Goal: Information Seeking & Learning: Learn about a topic

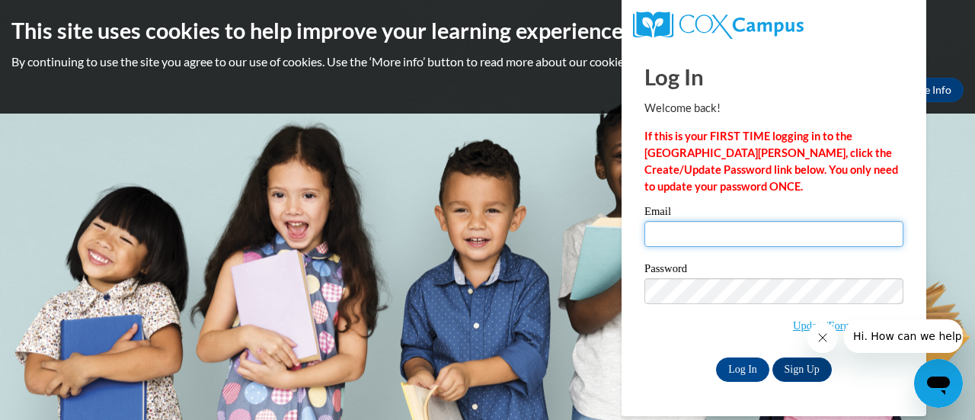
type input "recobj@fortschools.org"
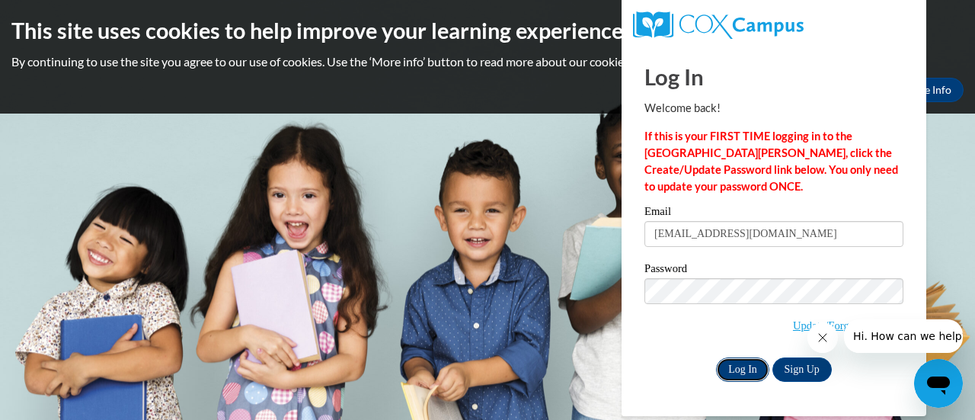
click at [742, 363] on input "Log In" at bounding box center [742, 369] width 53 height 24
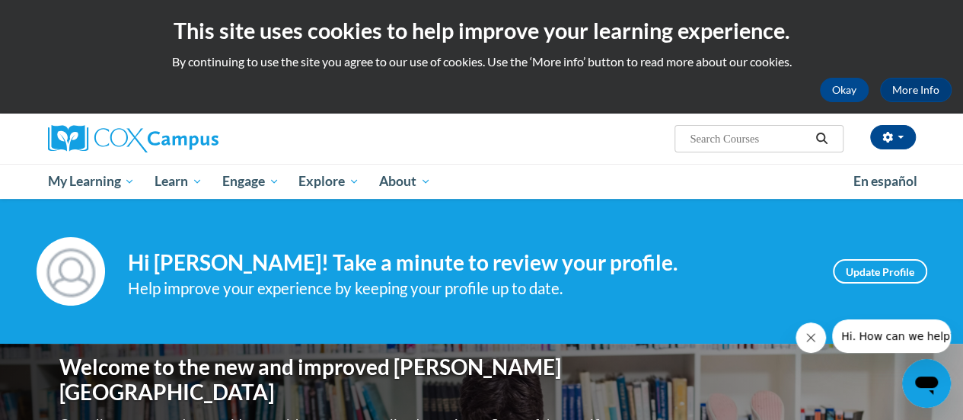
click at [808, 337] on icon "Close message from company" at bounding box center [811, 337] width 12 height 12
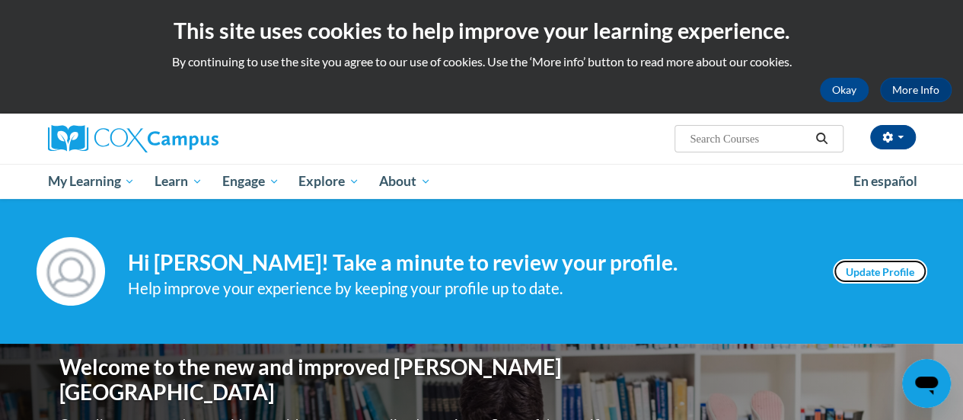
click at [878, 276] on link "Update Profile" at bounding box center [880, 271] width 94 height 24
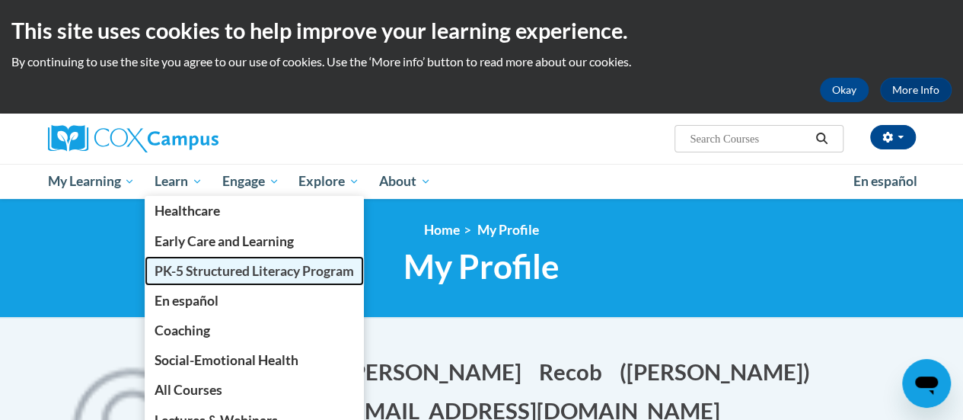
click at [222, 271] on span "PK-5 Structured Literacy Program" at bounding box center [255, 271] width 200 height 16
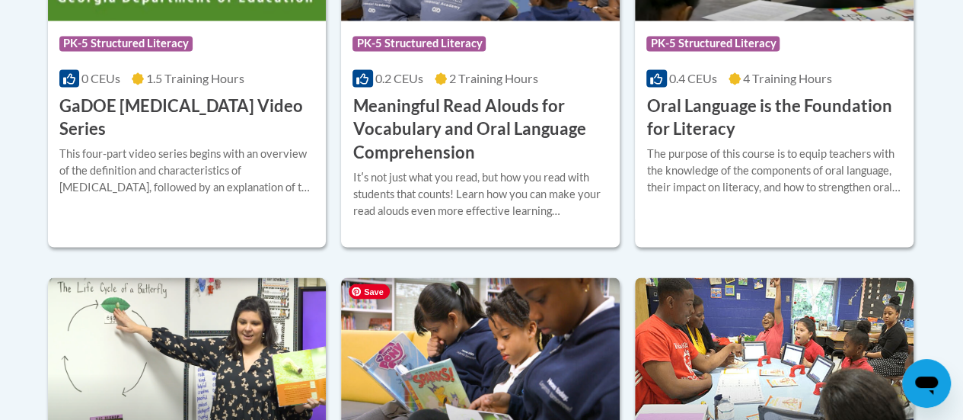
scroll to position [1447, 0]
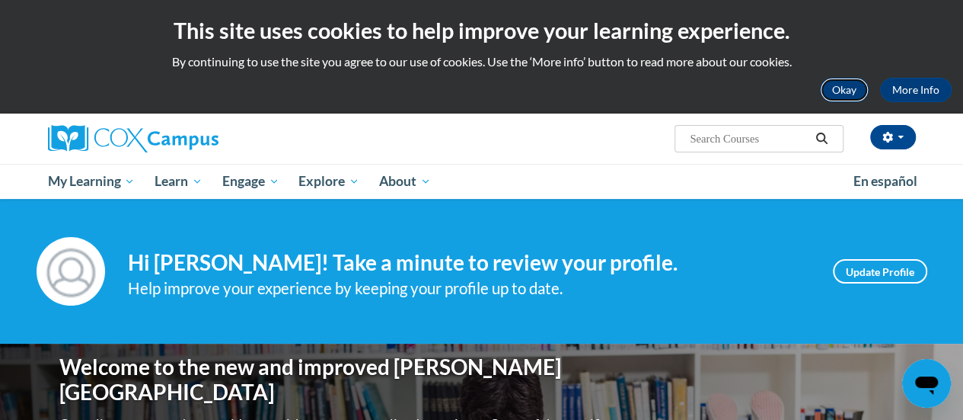
click at [848, 87] on button "Okay" at bounding box center [844, 90] width 49 height 24
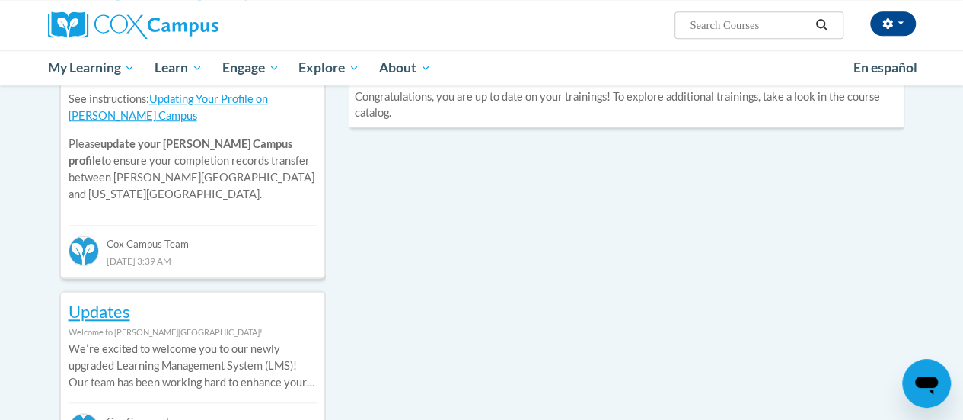
scroll to position [457, 0]
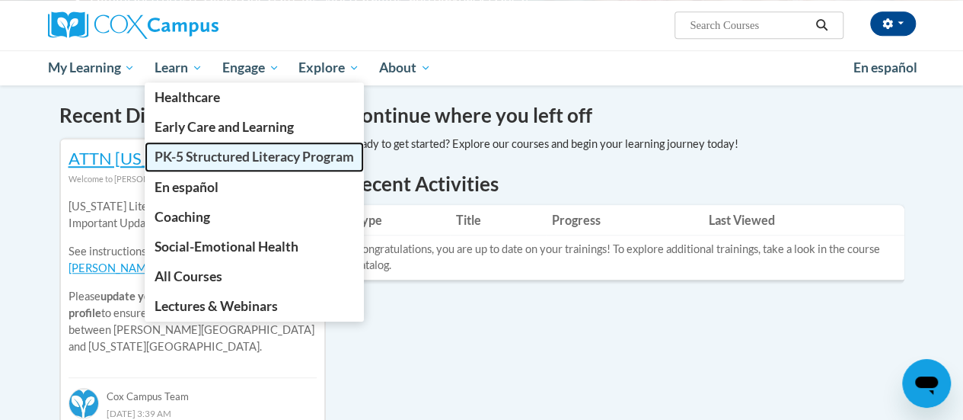
click at [219, 152] on span "PK-5 Structured Literacy Program" at bounding box center [255, 157] width 200 height 16
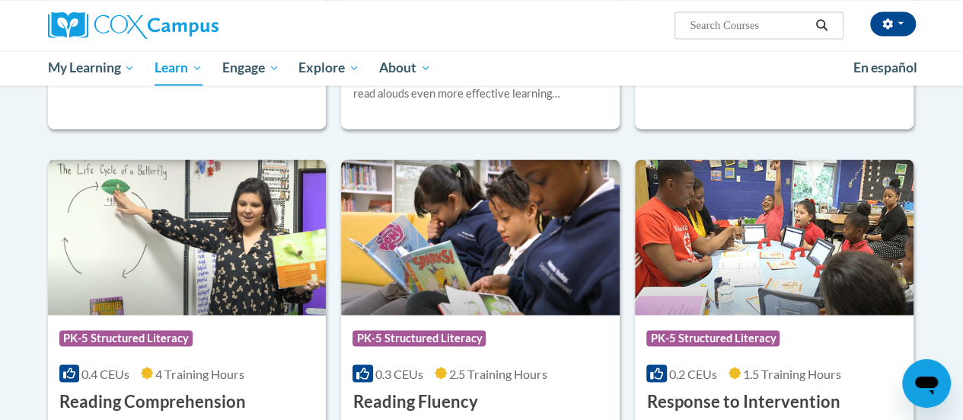
scroll to position [1375, 0]
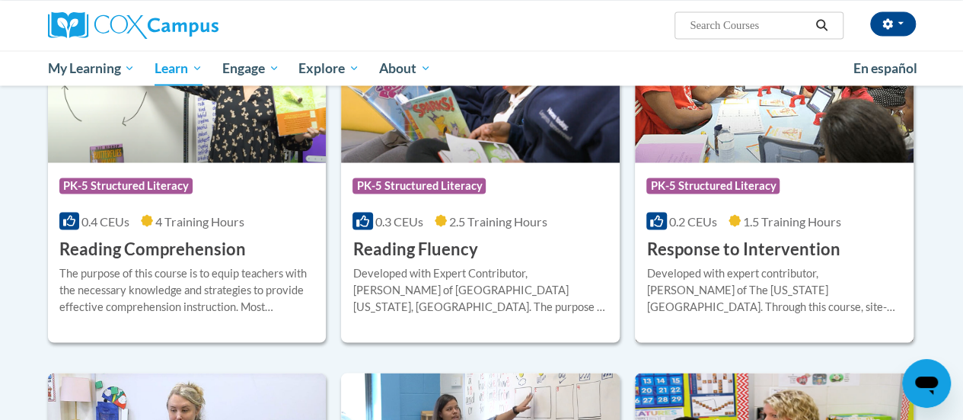
click at [692, 246] on h3 "Response to Intervention" at bounding box center [743, 249] width 193 height 24
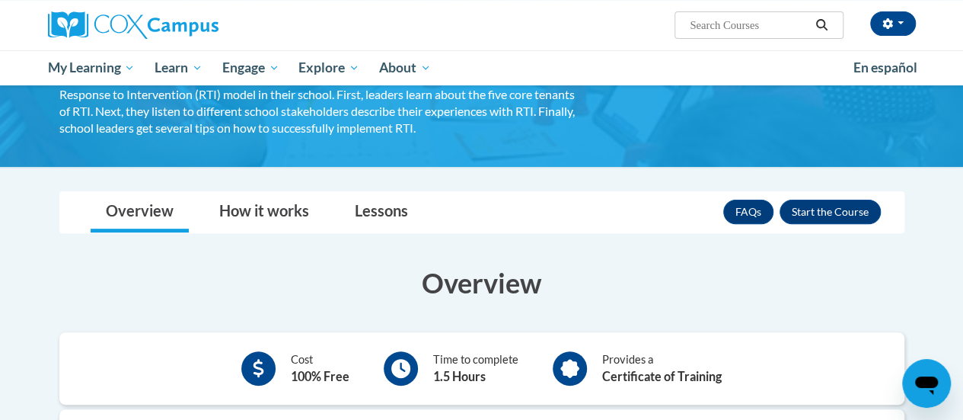
scroll to position [228, 0]
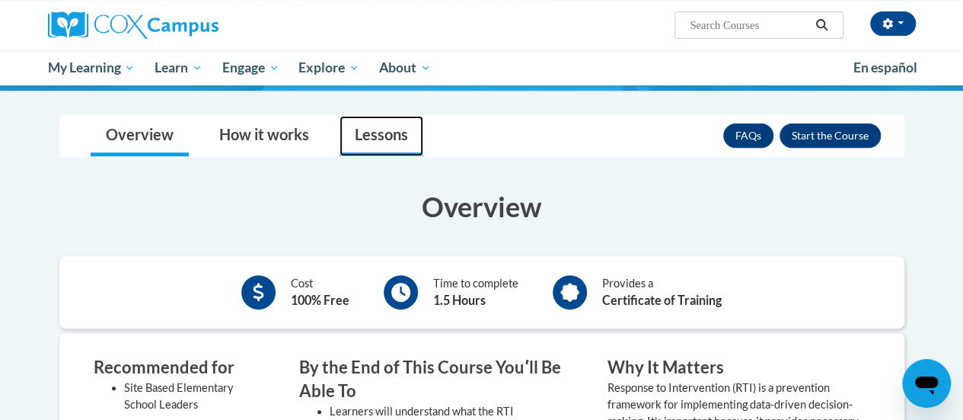
click at [358, 129] on link "Lessons" at bounding box center [382, 136] width 84 height 40
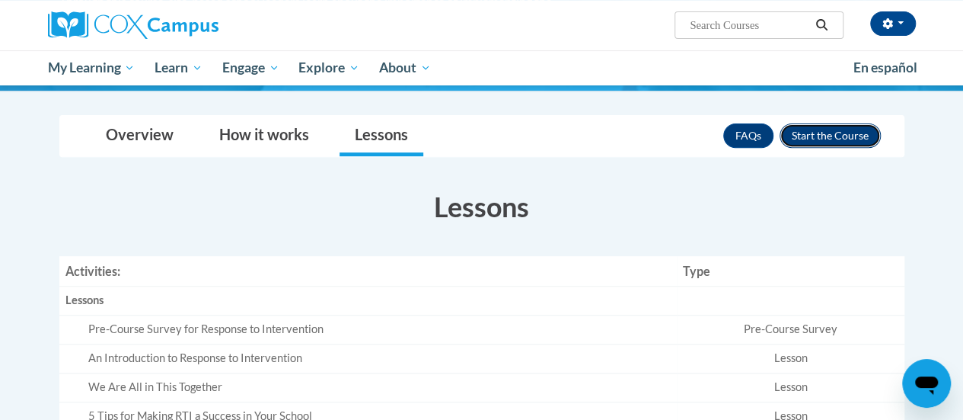
click at [820, 129] on button "Enroll" at bounding box center [830, 135] width 101 height 24
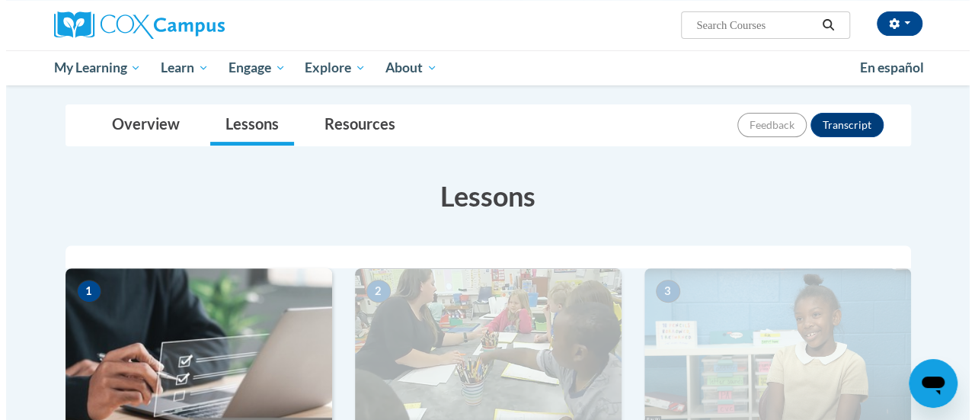
scroll to position [305, 0]
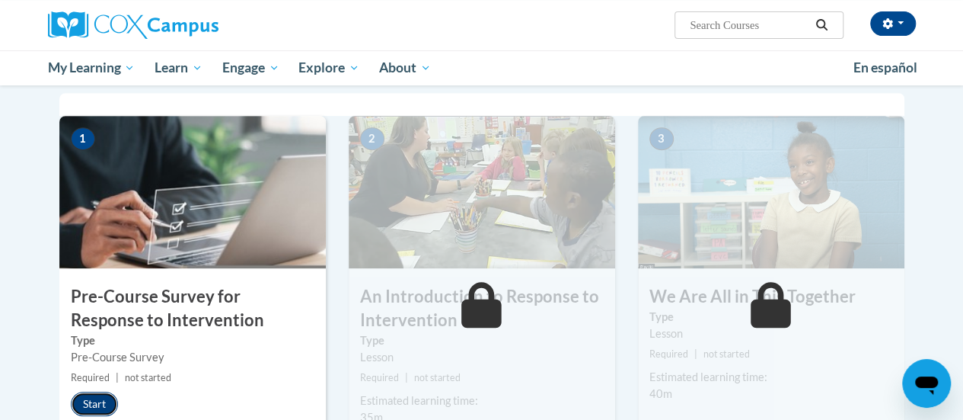
click at [96, 409] on button "Start" at bounding box center [94, 403] width 47 height 24
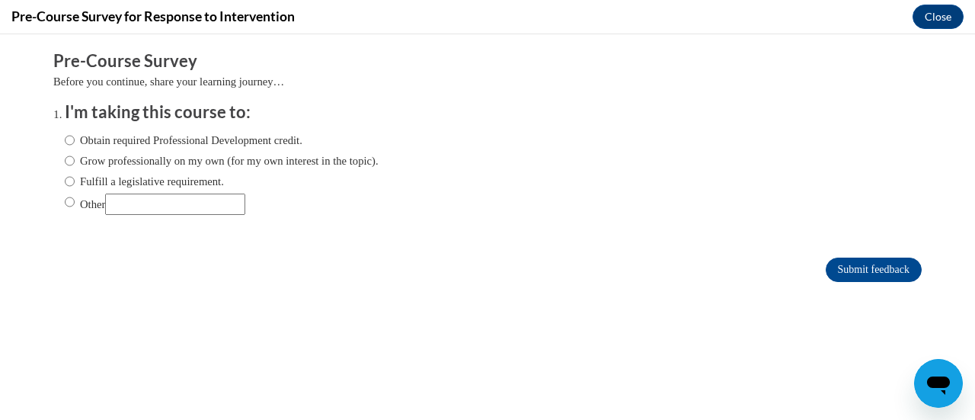
scroll to position [0, 0]
click at [65, 178] on input "Fulfill a legislative requirement." at bounding box center [70, 181] width 10 height 17
radio input "true"
click at [832, 263] on input "Submit feedback" at bounding box center [874, 269] width 96 height 24
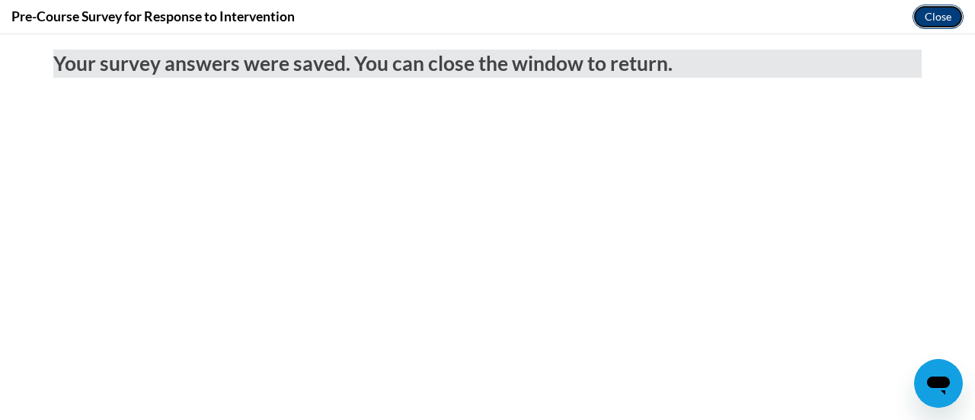
click at [922, 18] on button "Close" at bounding box center [937, 17] width 51 height 24
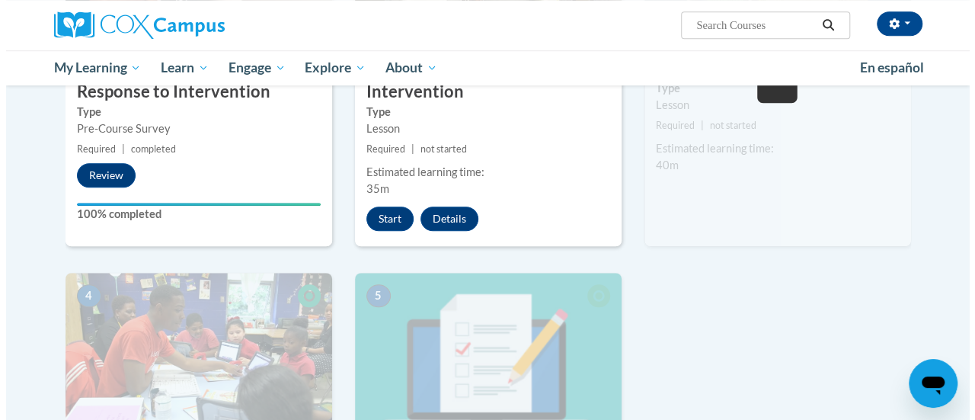
scroll to position [457, 0]
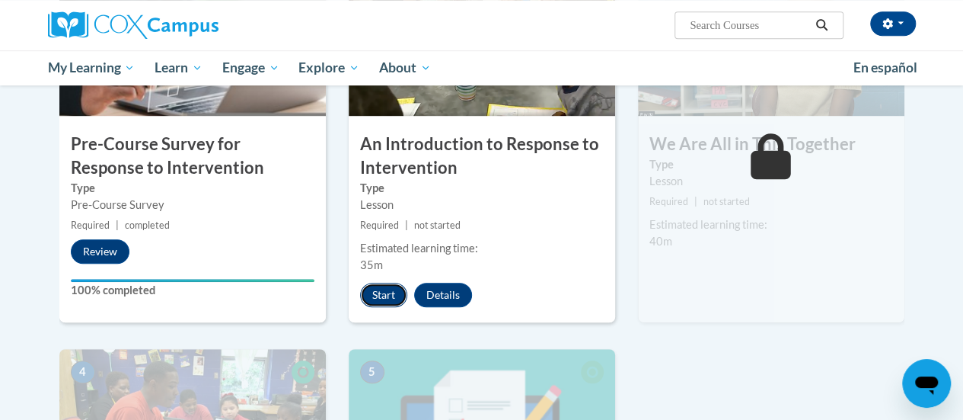
click at [379, 293] on button "Start" at bounding box center [383, 295] width 47 height 24
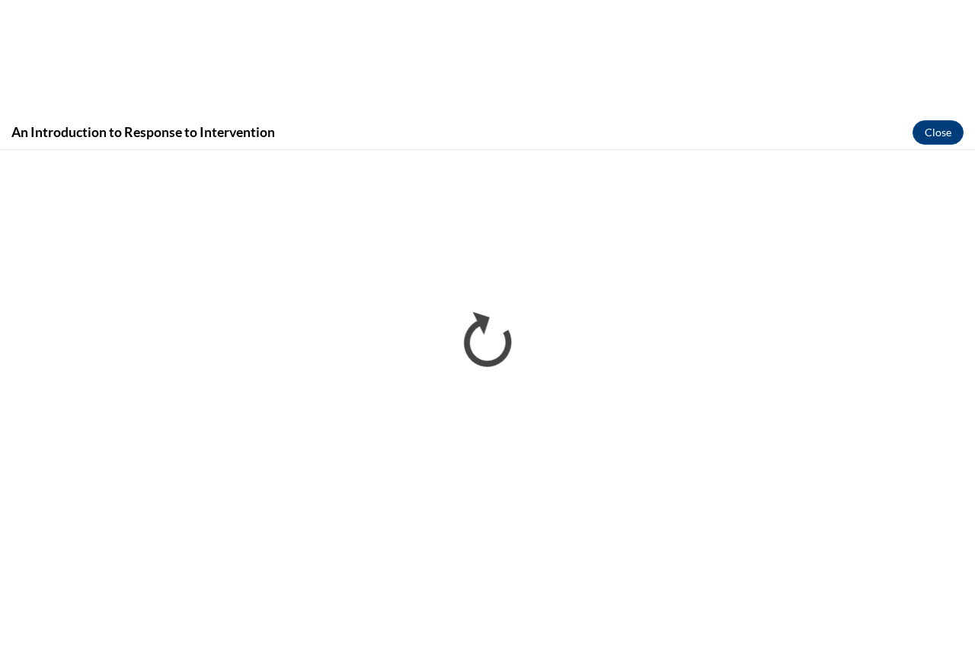
scroll to position [0, 0]
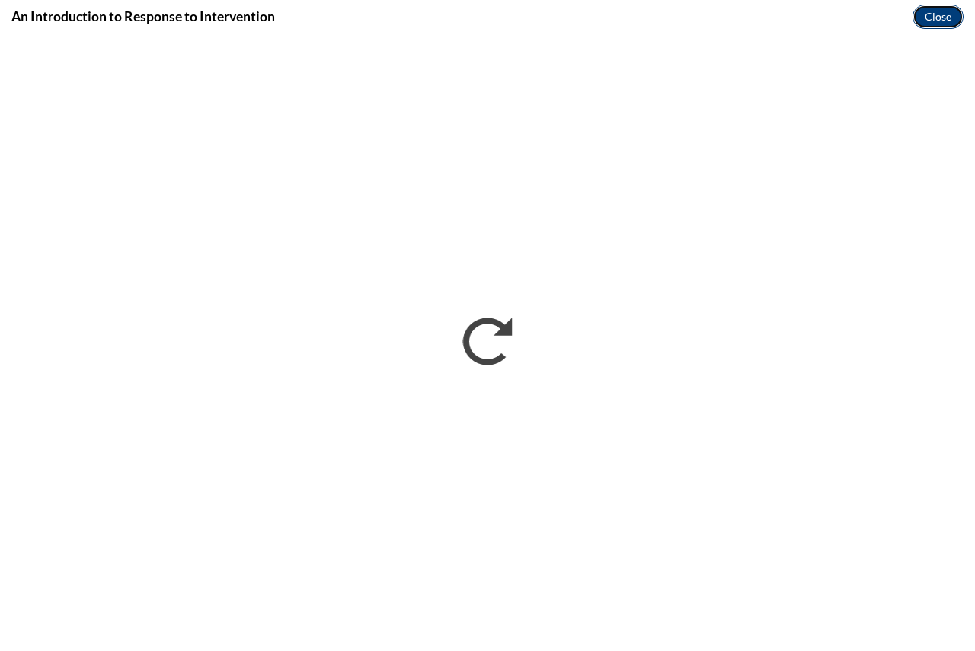
click at [937, 8] on button "Close" at bounding box center [937, 17] width 51 height 24
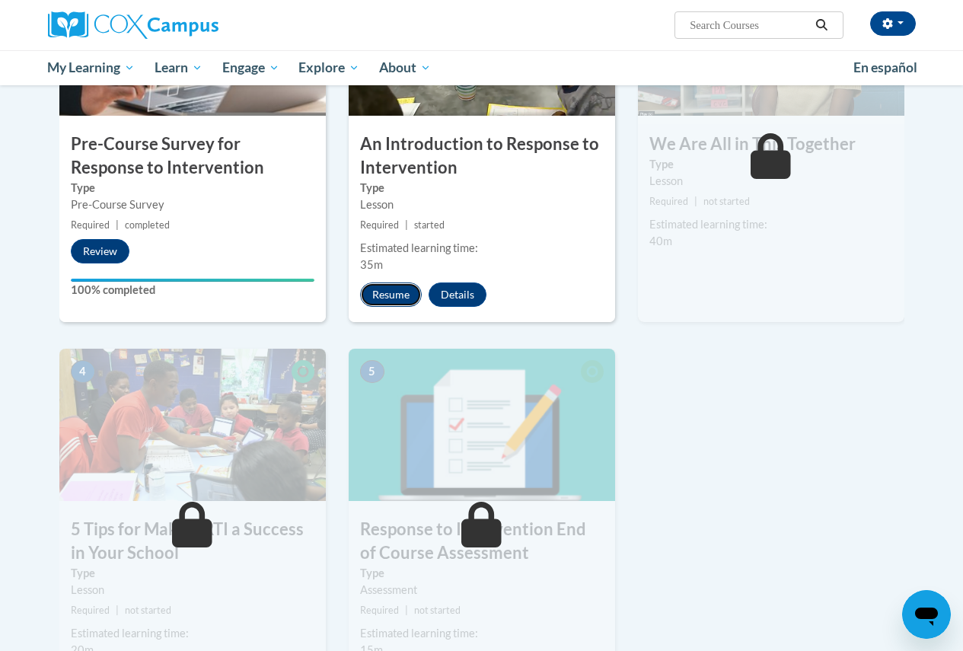
click at [401, 292] on button "Resume" at bounding box center [391, 295] width 62 height 24
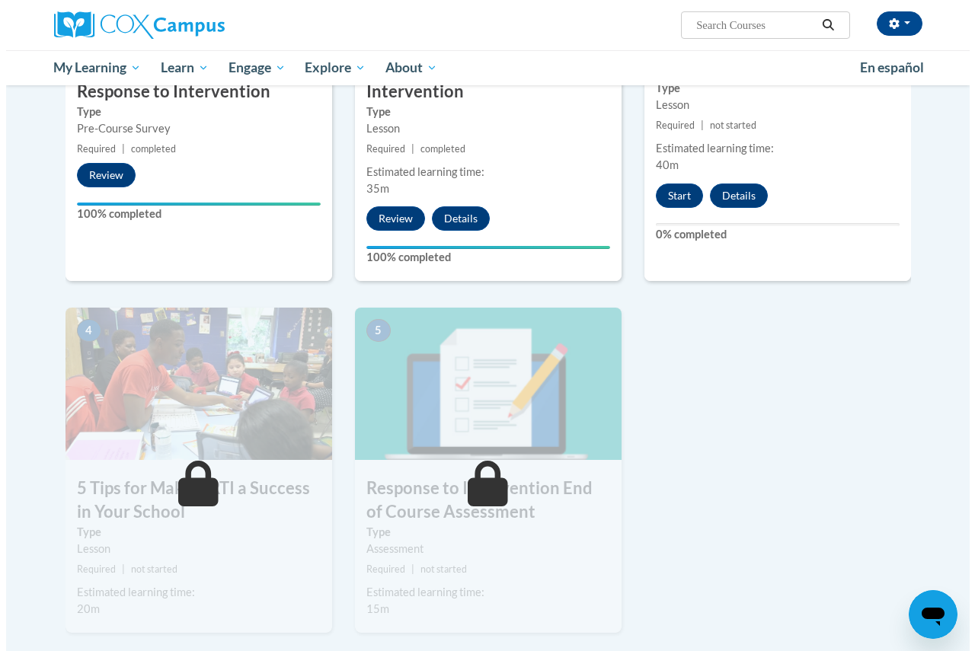
scroll to position [305, 0]
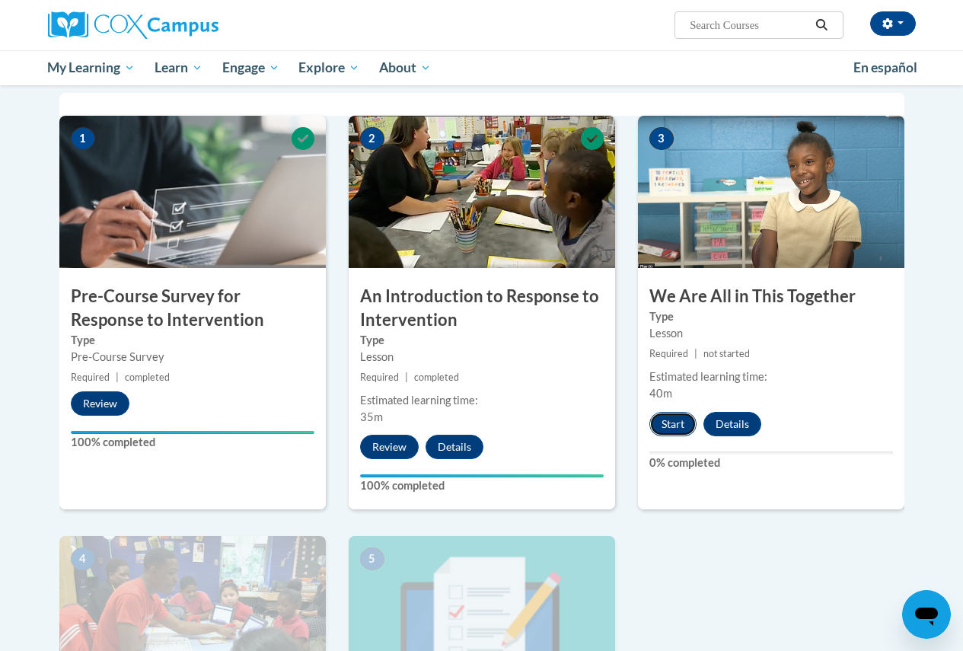
click at [669, 427] on button "Start" at bounding box center [673, 424] width 47 height 24
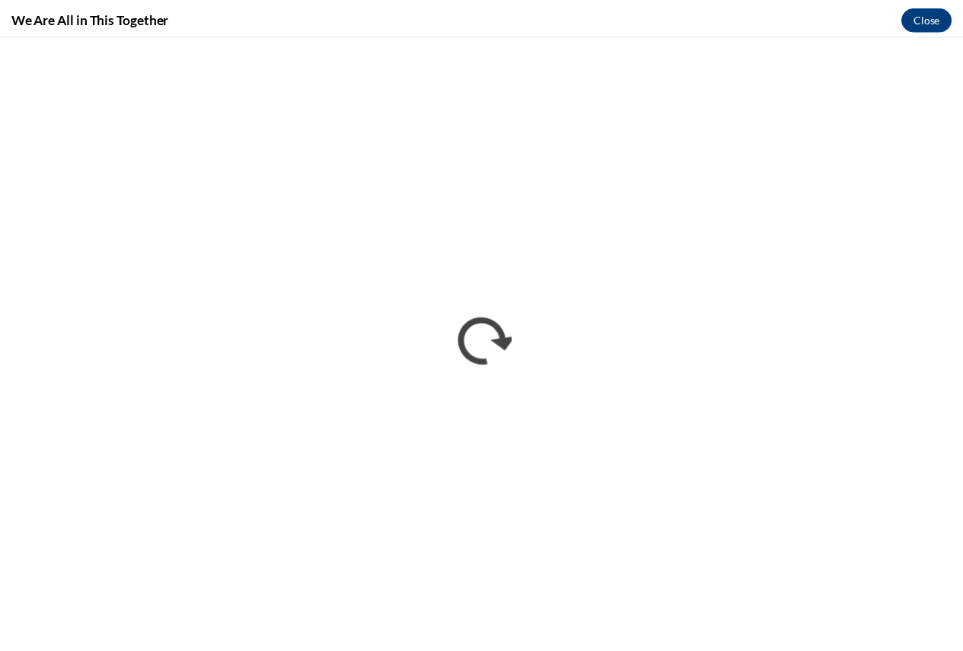
scroll to position [0, 0]
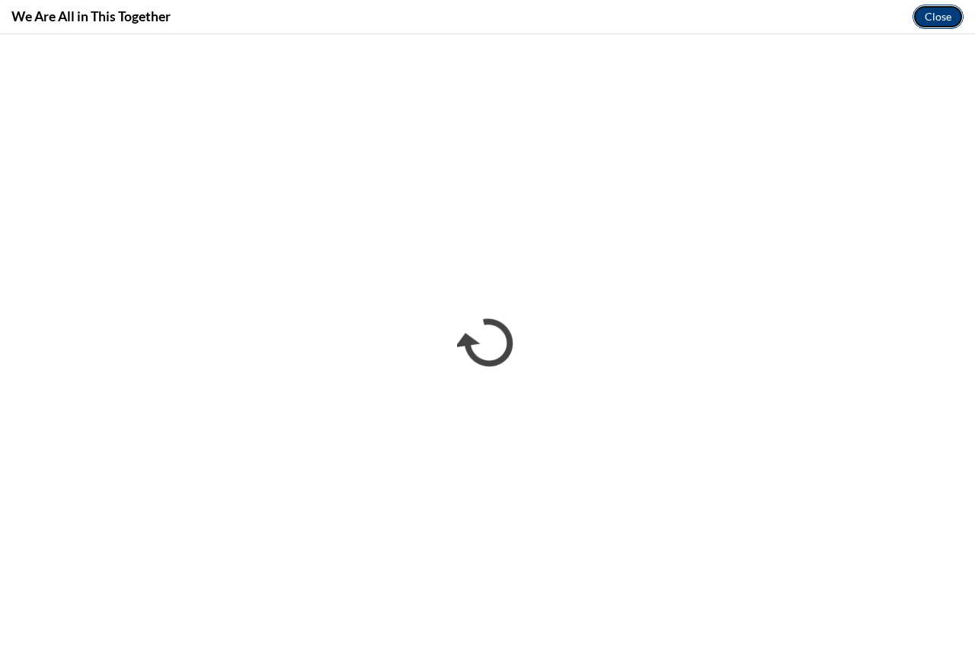
drag, startPoint x: 935, startPoint y: 11, endPoint x: 935, endPoint y: 27, distance: 16.0
click at [935, 11] on button "Close" at bounding box center [937, 17] width 51 height 24
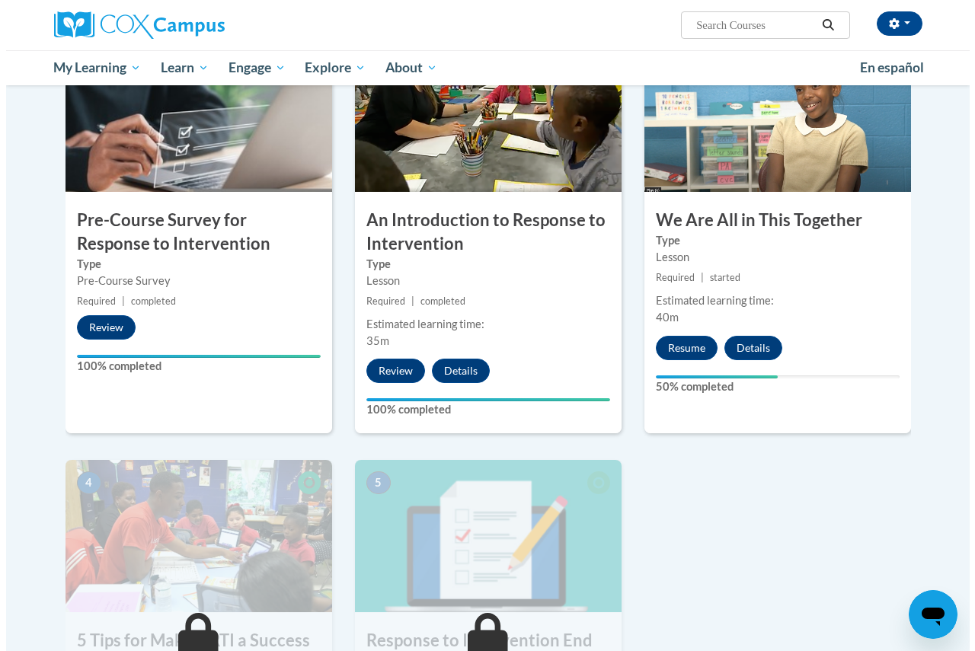
scroll to position [457, 0]
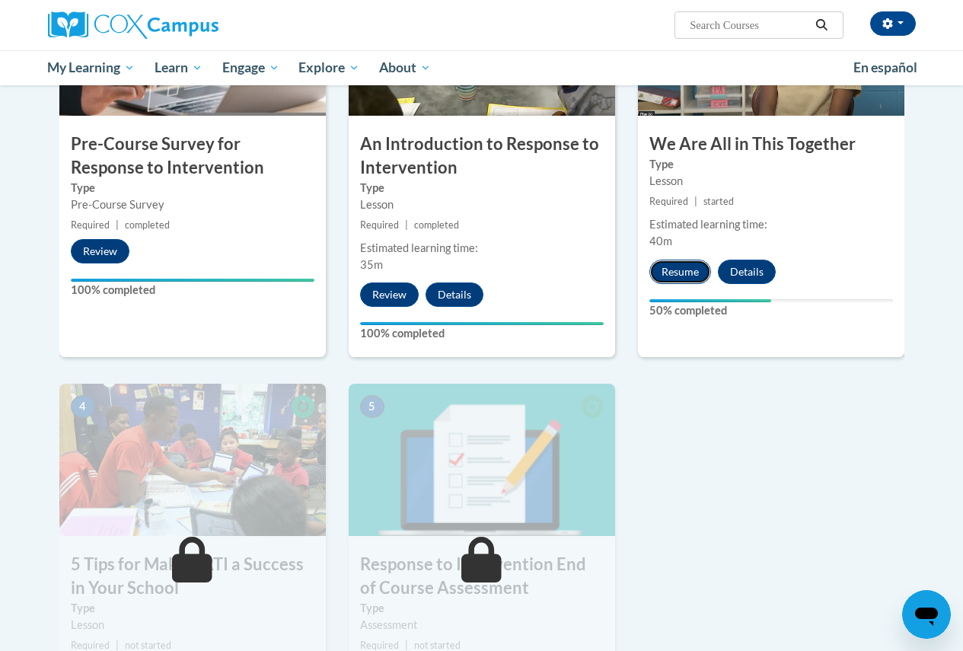
click at [663, 270] on button "Resume" at bounding box center [681, 272] width 62 height 24
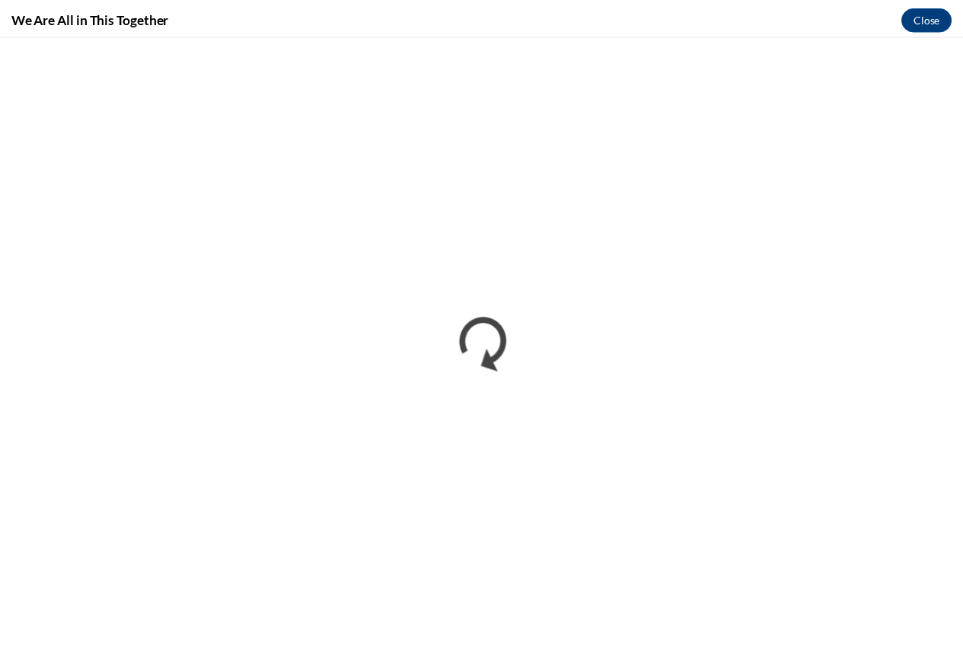
scroll to position [0, 0]
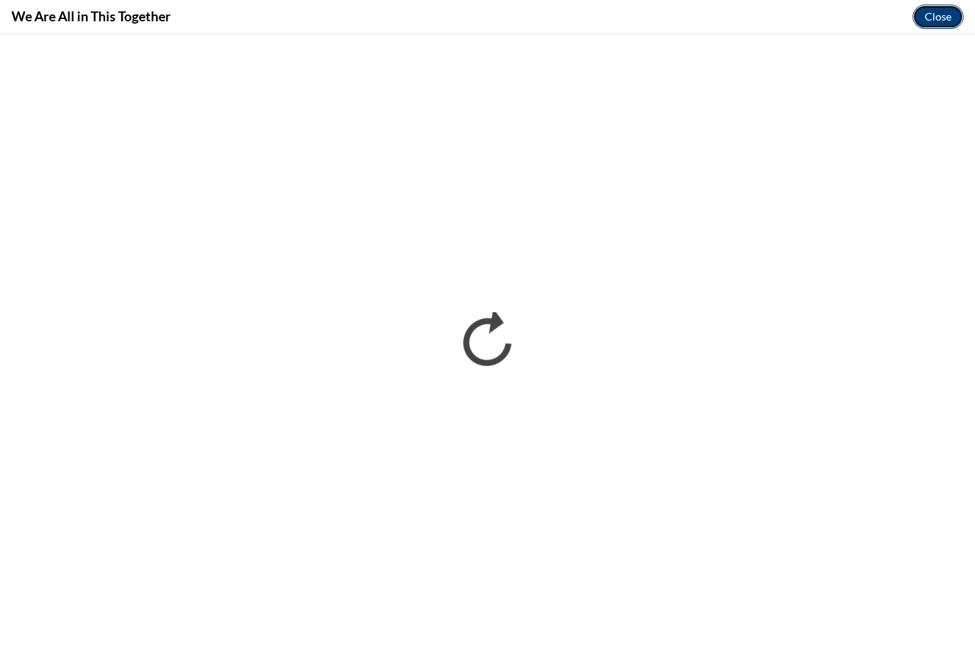
click at [943, 13] on button "Close" at bounding box center [937, 17] width 51 height 24
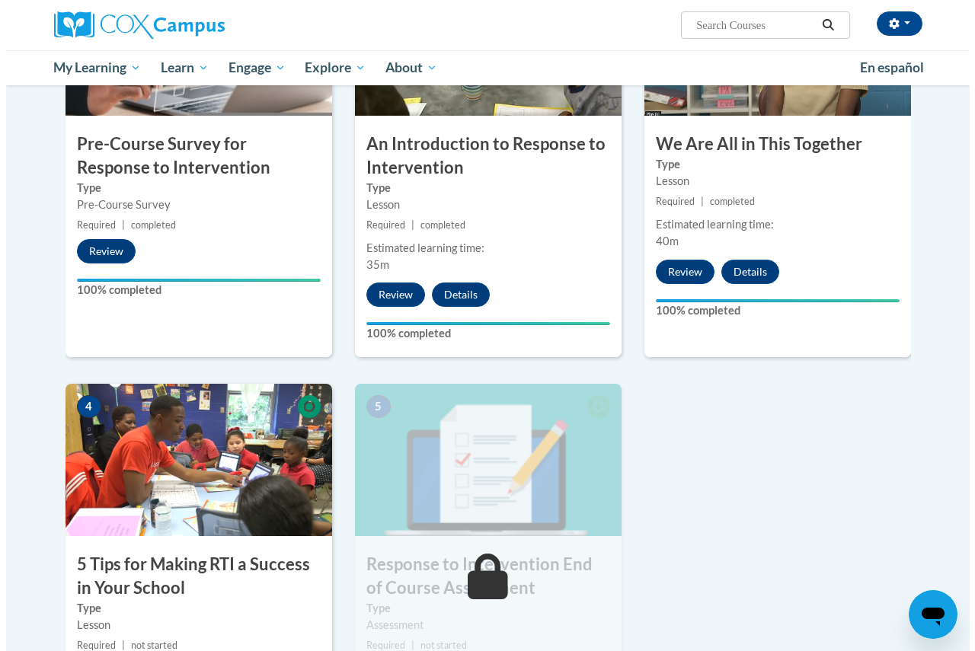
scroll to position [685, 0]
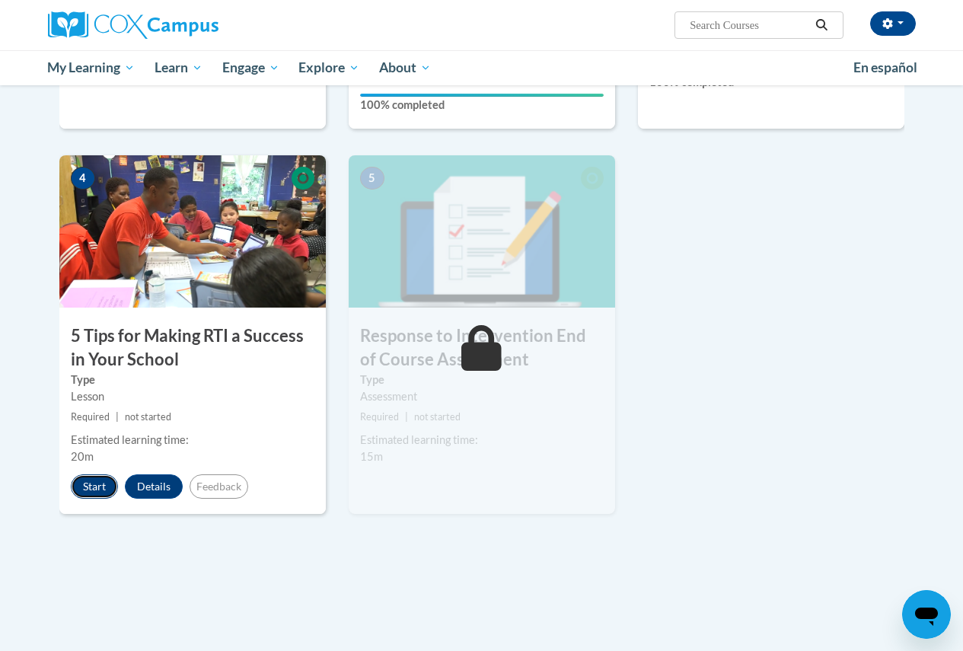
click at [99, 487] on button "Start" at bounding box center [94, 487] width 47 height 24
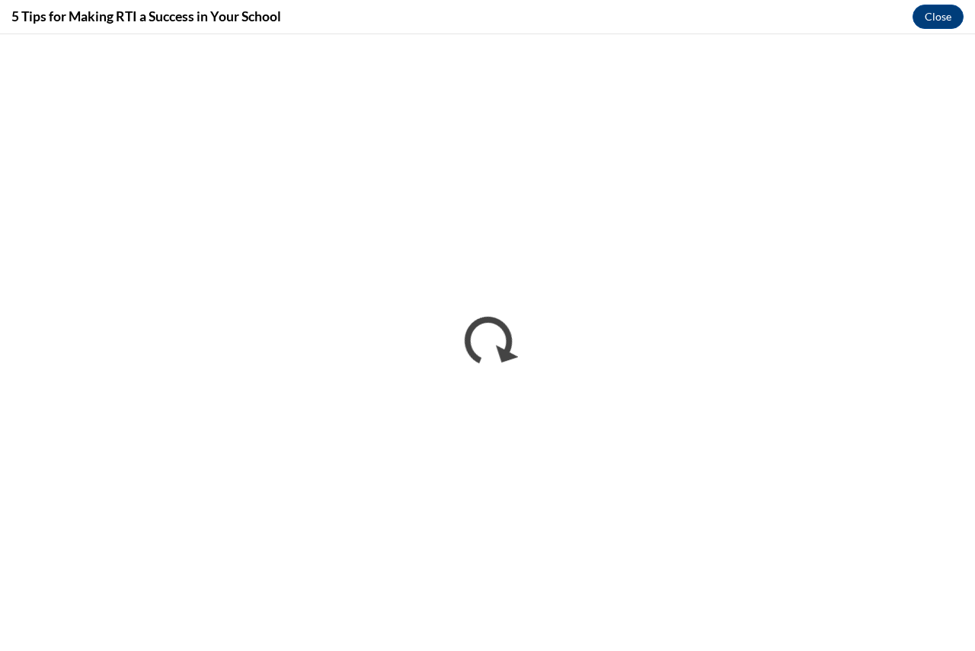
scroll to position [0, 0]
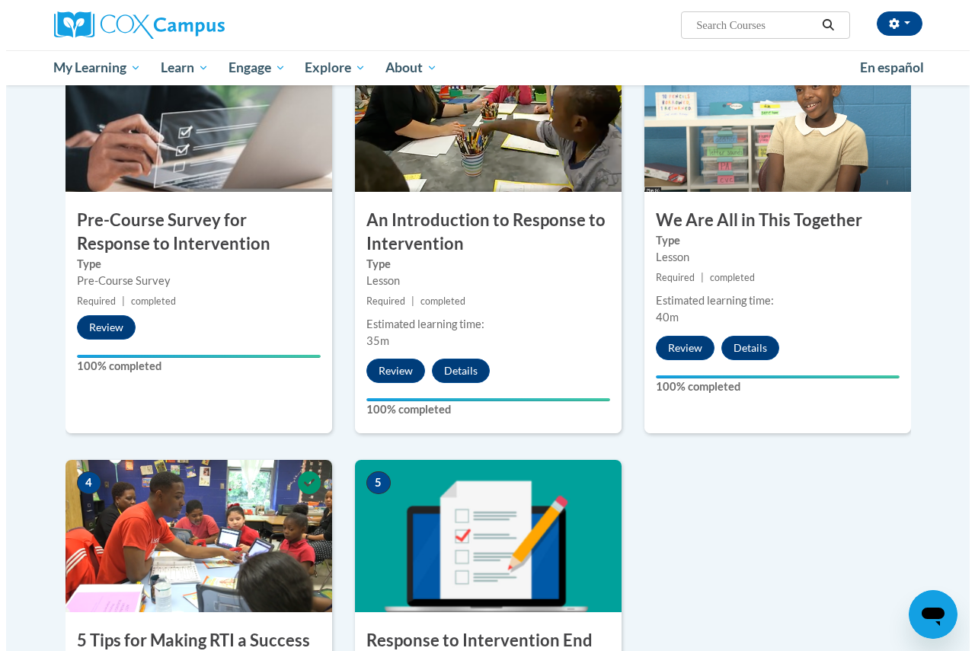
scroll to position [685, 0]
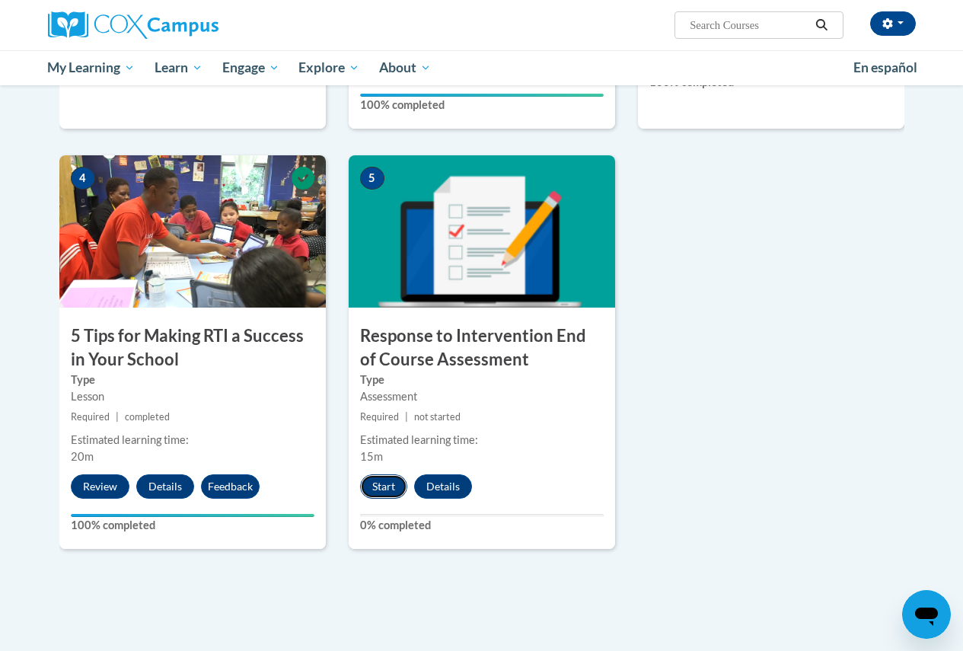
click at [372, 488] on button "Start" at bounding box center [383, 487] width 47 height 24
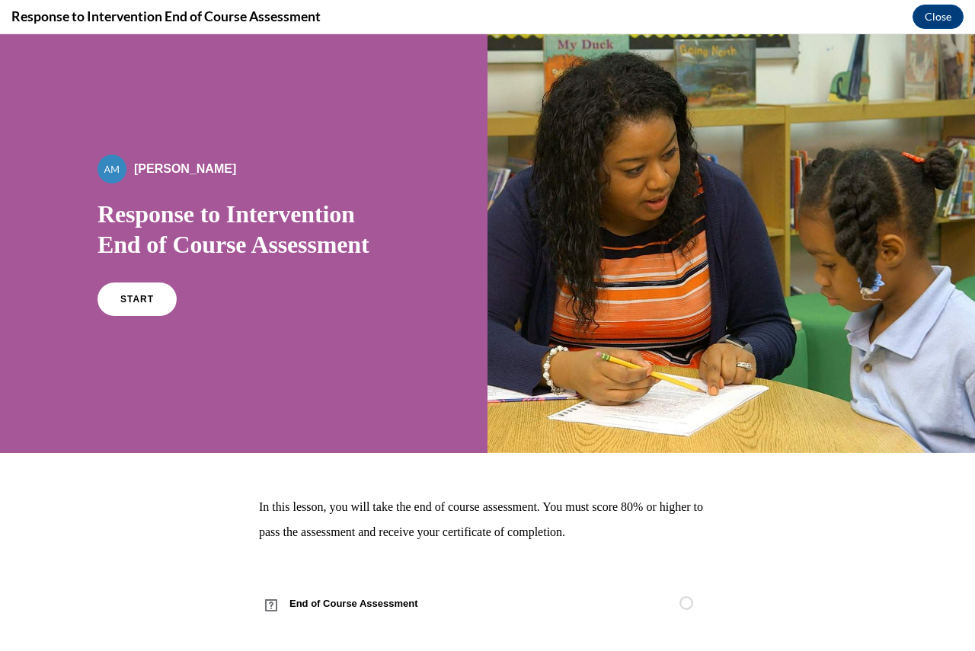
scroll to position [0, 0]
click at [144, 299] on span "START" at bounding box center [137, 299] width 35 height 11
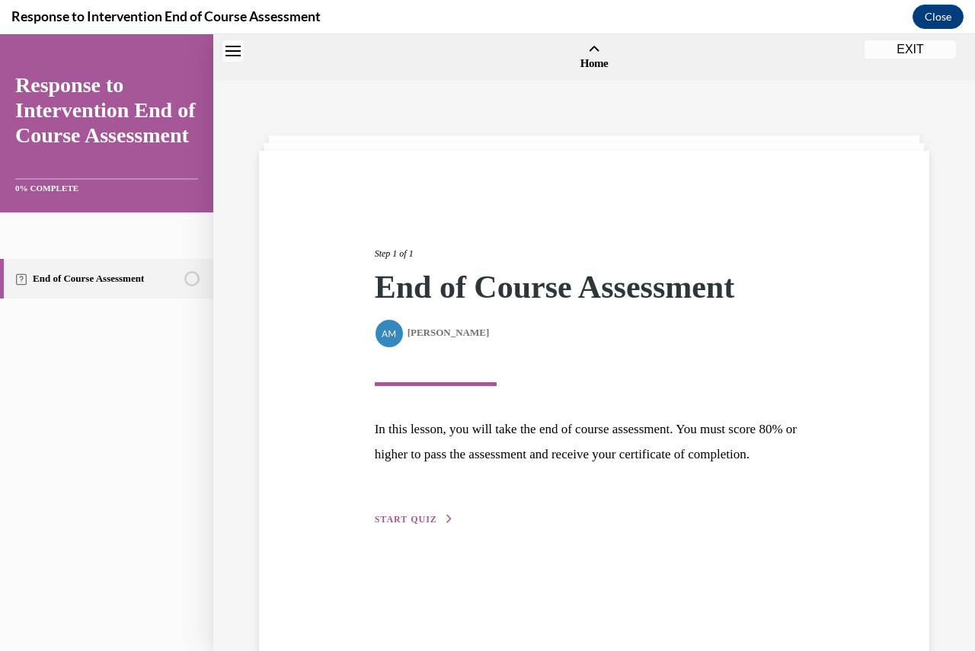
scroll to position [47, 0]
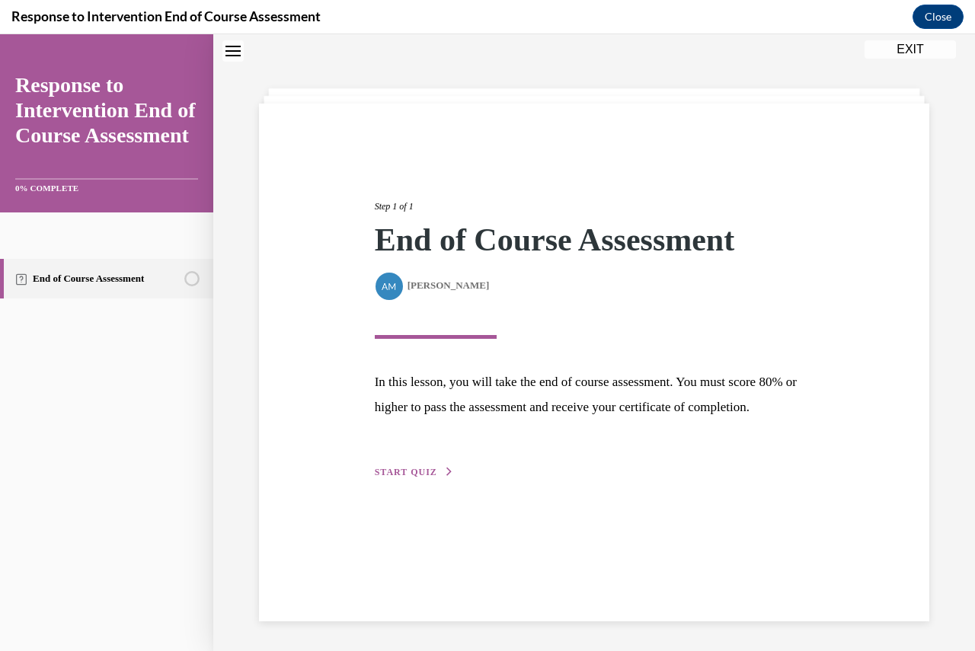
click at [417, 478] on span "START QUIZ" at bounding box center [406, 472] width 62 height 11
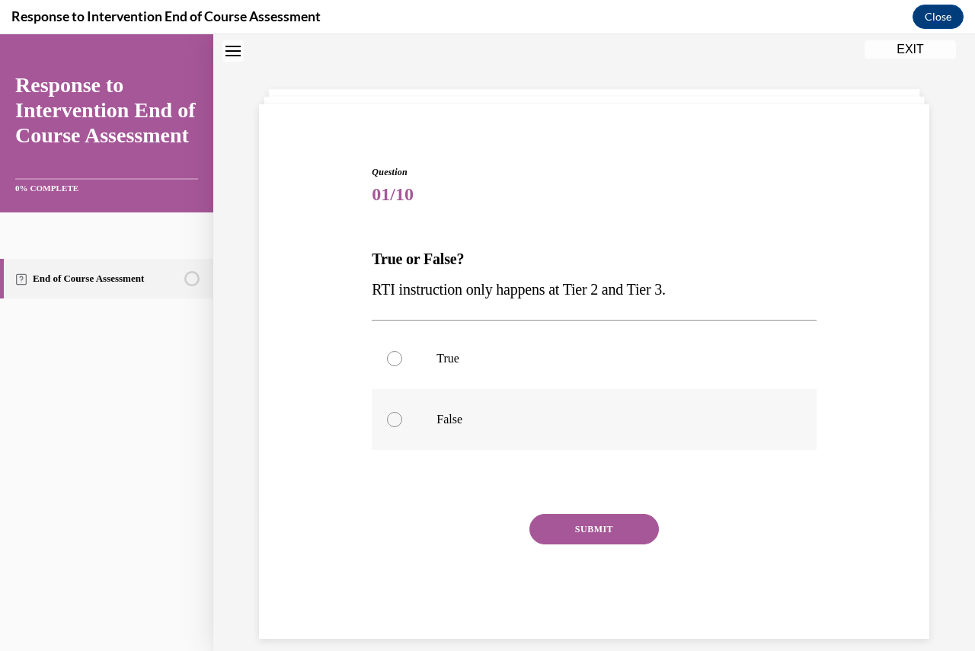
click at [394, 418] on div at bounding box center [394, 419] width 15 height 15
click at [394, 418] on input "False" at bounding box center [394, 419] width 15 height 15
radio input "true"
click at [613, 528] on button "SUBMIT" at bounding box center [593, 529] width 129 height 30
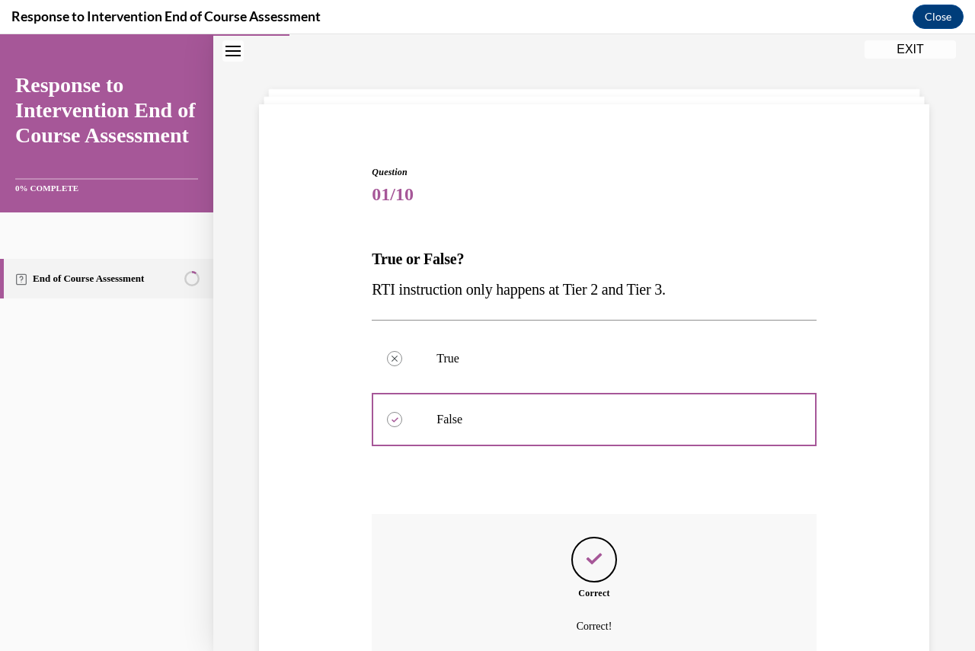
scroll to position [188, 0]
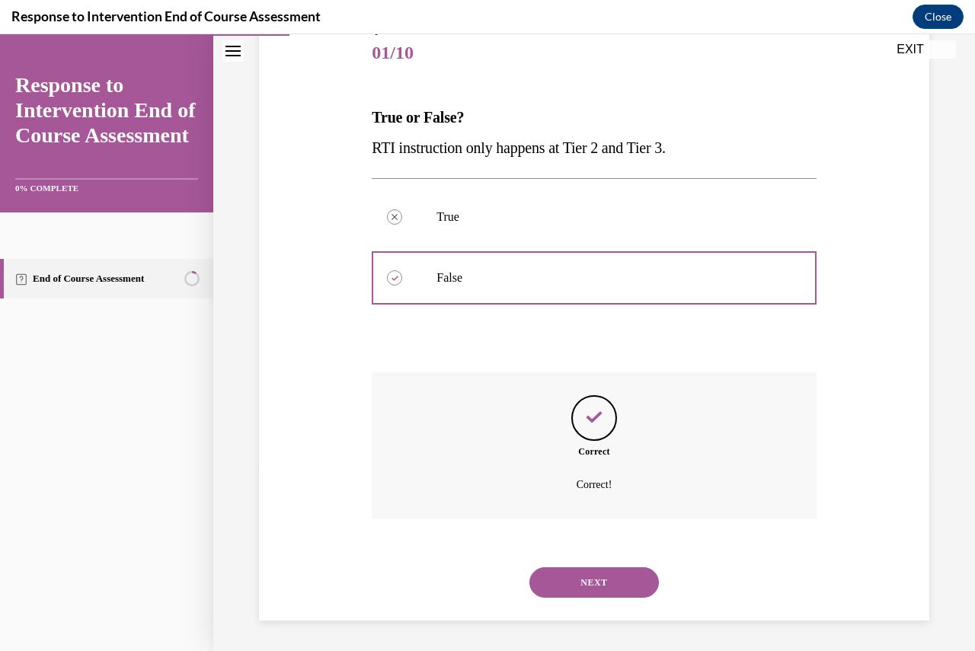
click at [599, 577] on button "NEXT" at bounding box center [593, 582] width 129 height 30
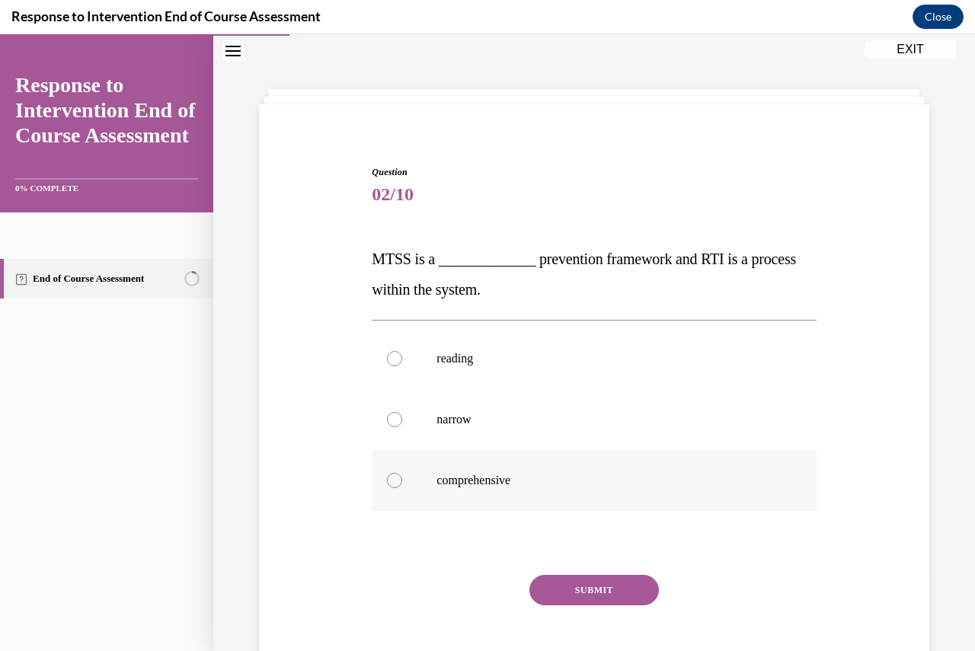
click at [396, 481] on div at bounding box center [394, 480] width 15 height 15
click at [396, 481] on input "comprehensive" at bounding box center [394, 480] width 15 height 15
radio input "true"
click at [578, 577] on button "SUBMIT" at bounding box center [593, 590] width 129 height 30
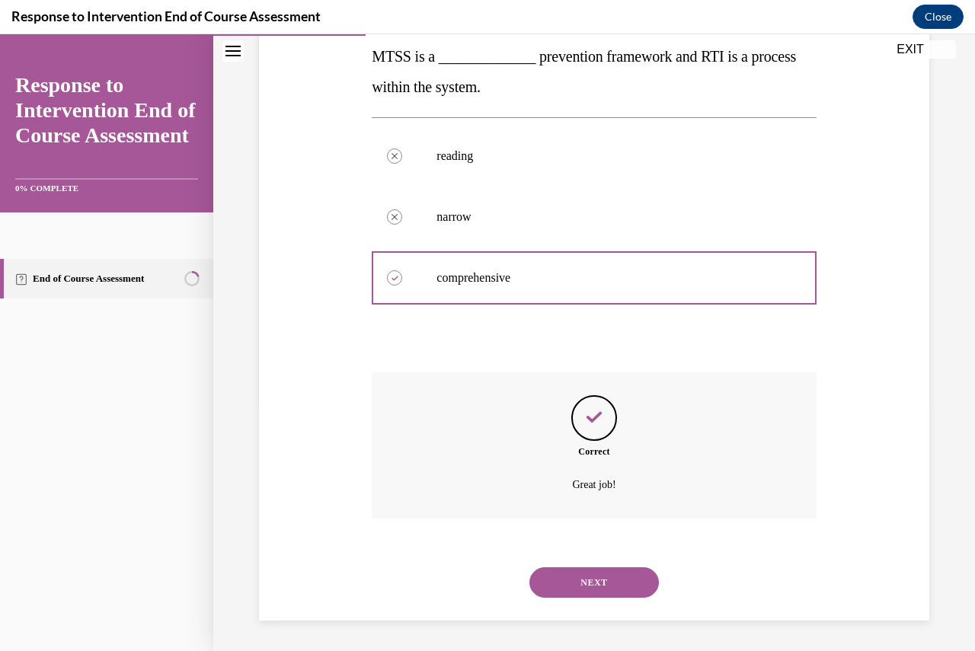
click at [598, 582] on button "NEXT" at bounding box center [593, 582] width 129 height 30
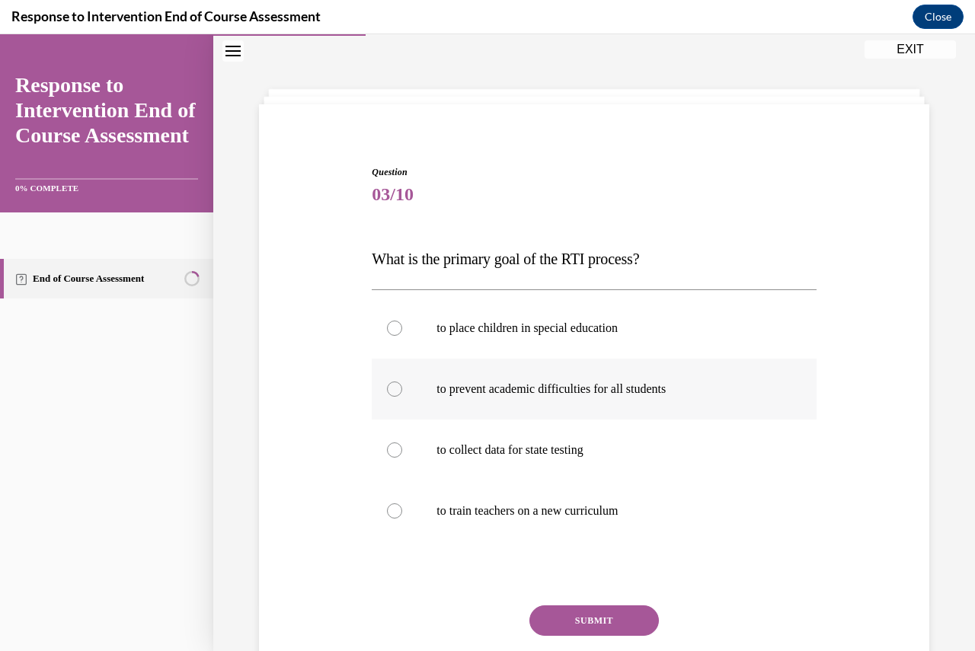
click at [419, 391] on label "to prevent academic difficulties for all students" at bounding box center [594, 389] width 444 height 61
click at [402, 391] on input "to prevent academic difficulties for all students" at bounding box center [394, 389] width 15 height 15
radio input "true"
click at [596, 624] on button "SUBMIT" at bounding box center [593, 621] width 129 height 30
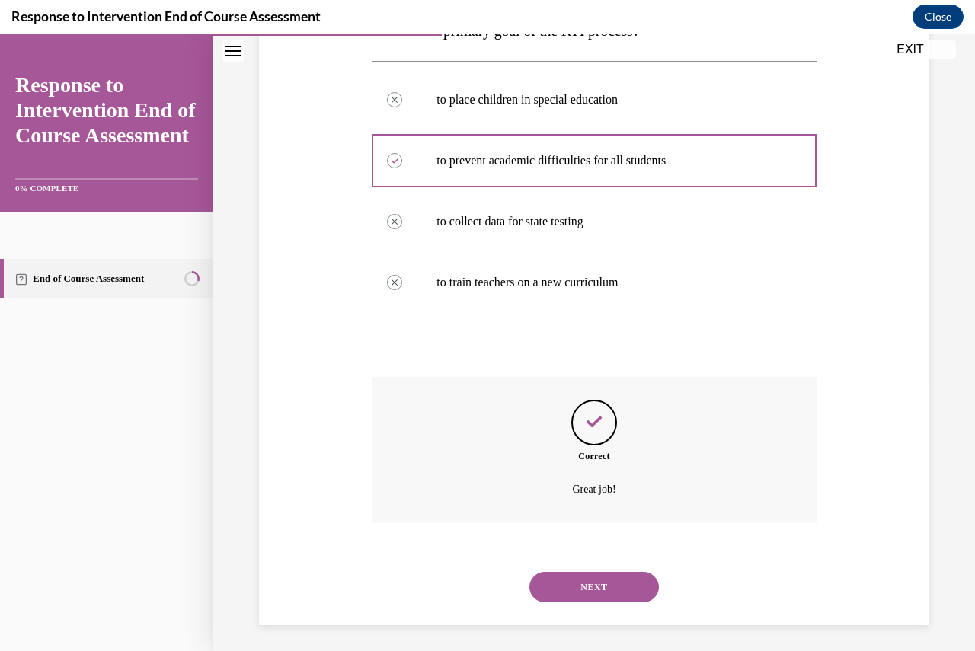
click at [596, 595] on button "NEXT" at bounding box center [593, 587] width 129 height 30
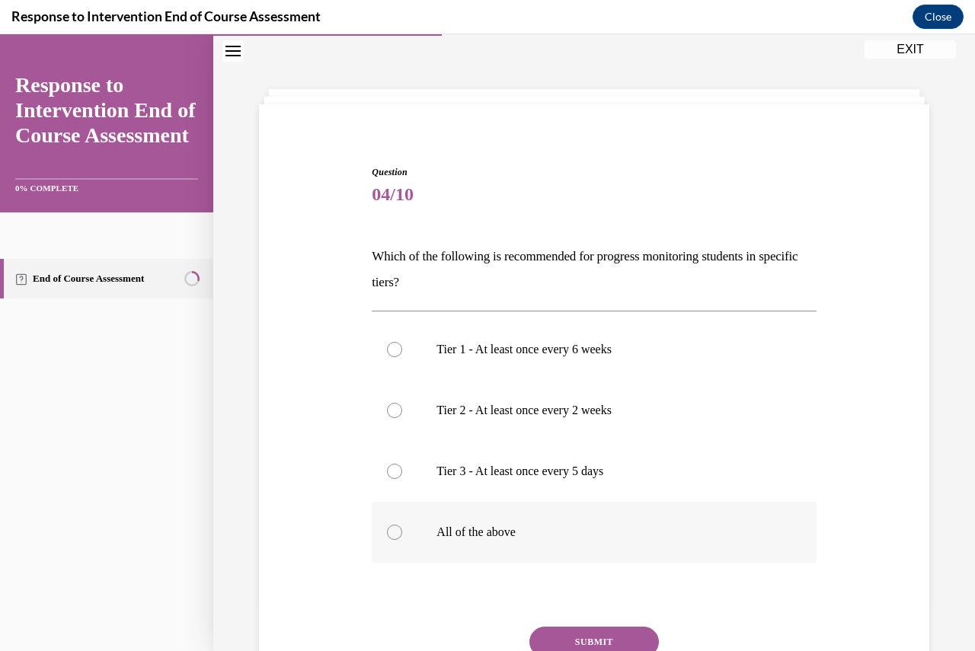
click at [397, 537] on div at bounding box center [394, 532] width 15 height 15
click at [397, 537] on input "All of the above" at bounding box center [394, 532] width 15 height 15
radio input "true"
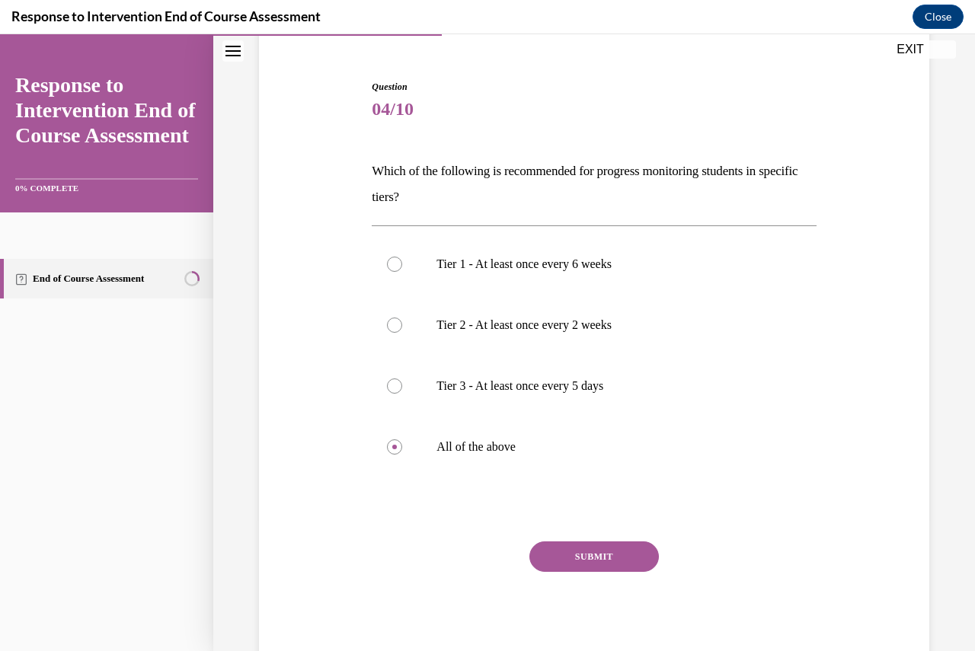
click at [597, 542] on button "SUBMIT" at bounding box center [593, 557] width 129 height 30
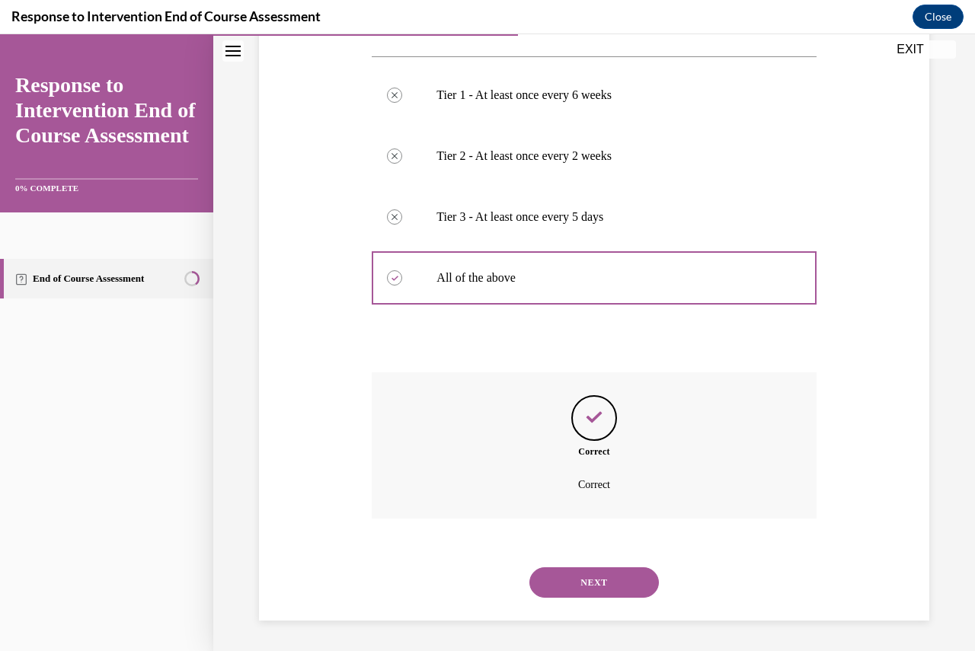
click at [593, 579] on button "NEXT" at bounding box center [593, 582] width 129 height 30
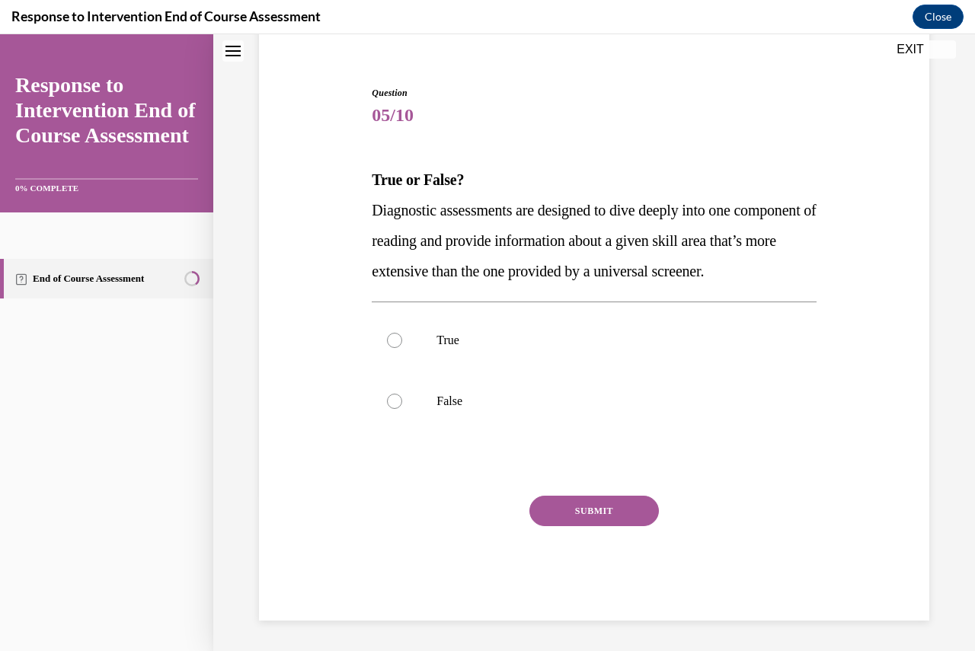
scroll to position [46, 0]
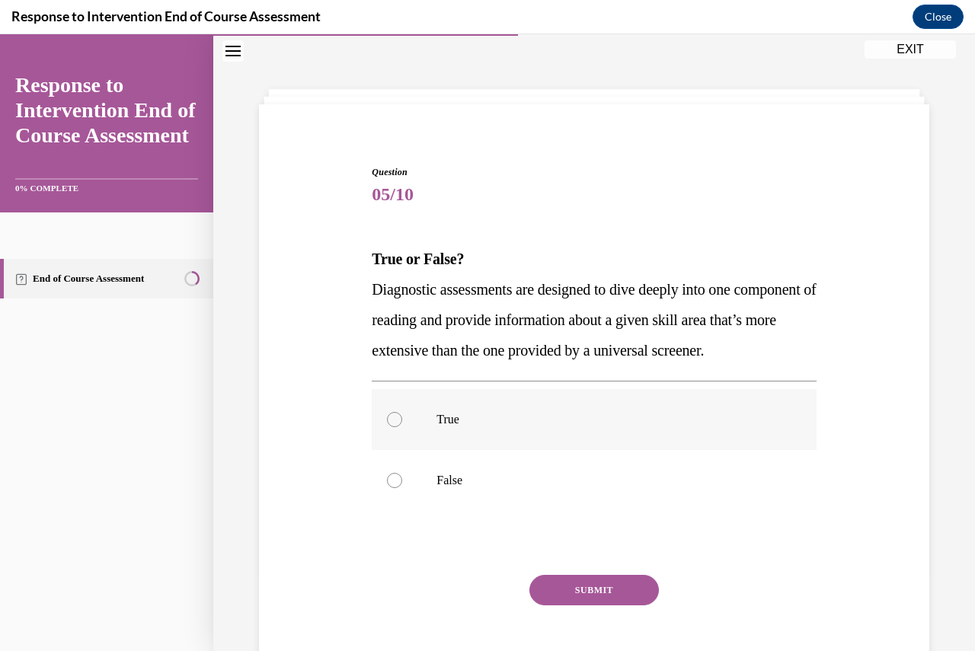
click at [411, 450] on label "True" at bounding box center [594, 419] width 444 height 61
click at [402, 427] on input "True" at bounding box center [394, 419] width 15 height 15
radio input "true"
click at [597, 606] on button "SUBMIT" at bounding box center [593, 590] width 129 height 30
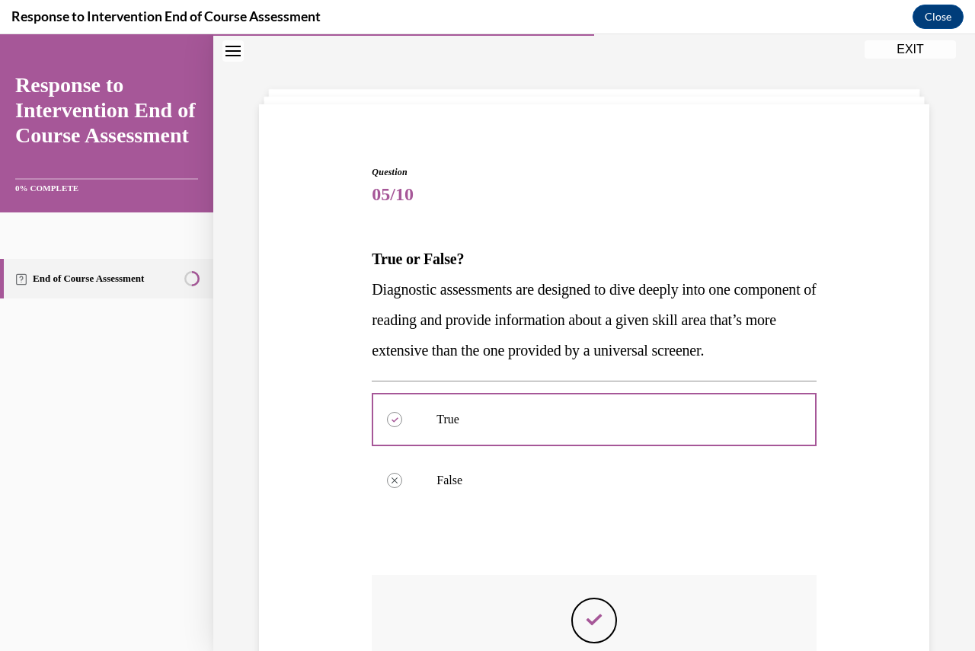
scroll to position [275, 0]
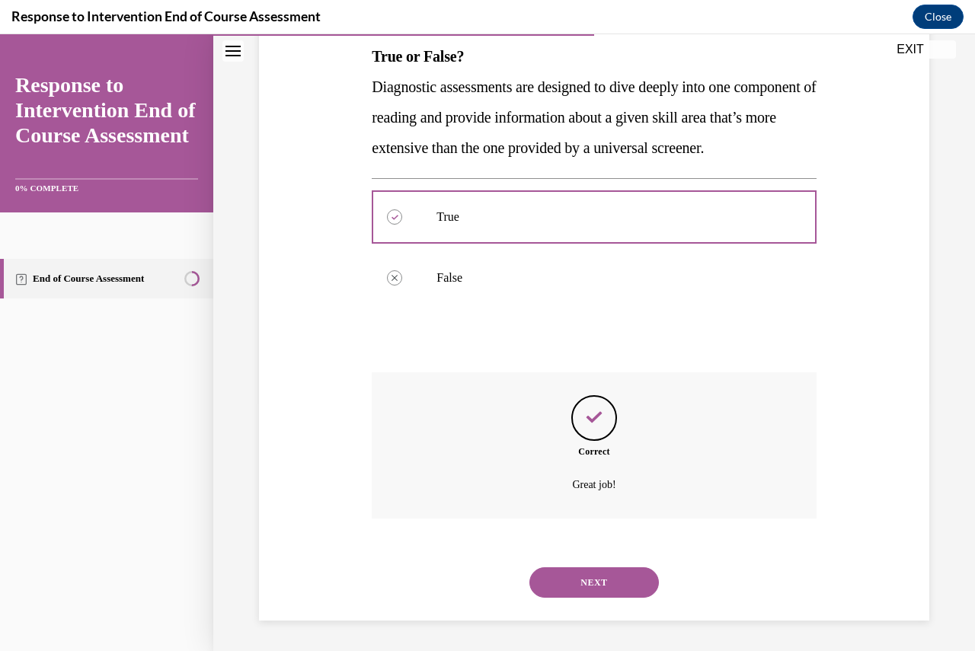
click at [604, 584] on button "NEXT" at bounding box center [593, 582] width 129 height 30
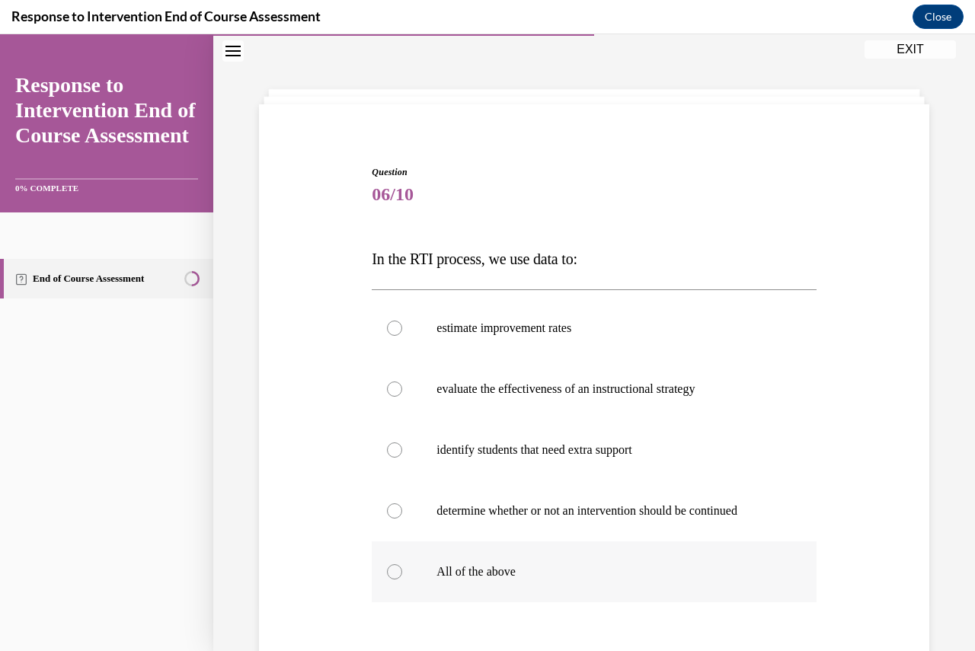
click at [509, 580] on label "All of the above" at bounding box center [594, 572] width 444 height 61
click at [402, 580] on input "All of the above" at bounding box center [394, 571] width 15 height 15
radio input "true"
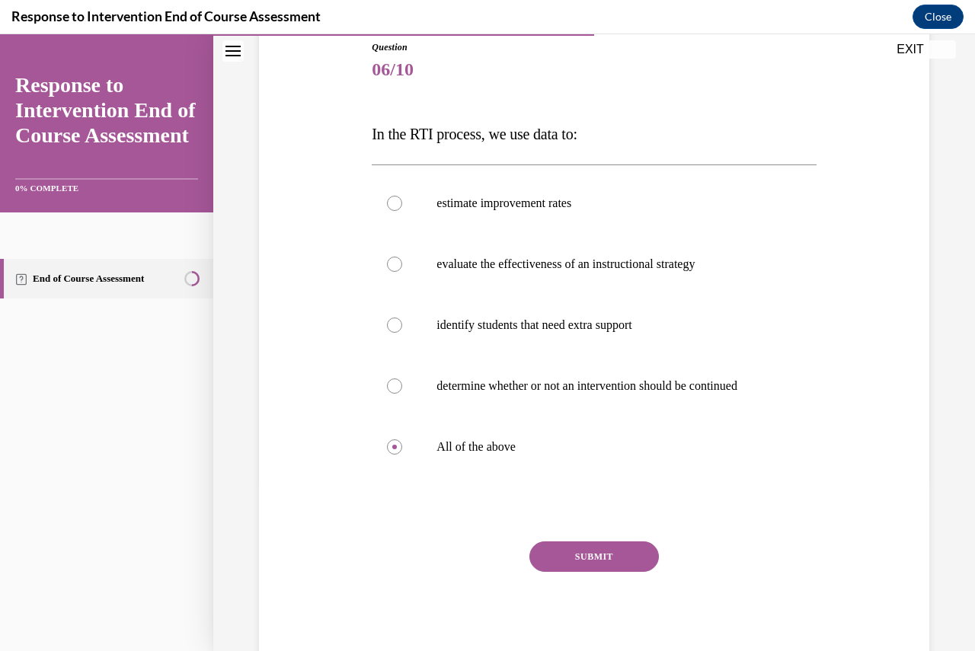
click at [586, 557] on button "SUBMIT" at bounding box center [593, 557] width 129 height 30
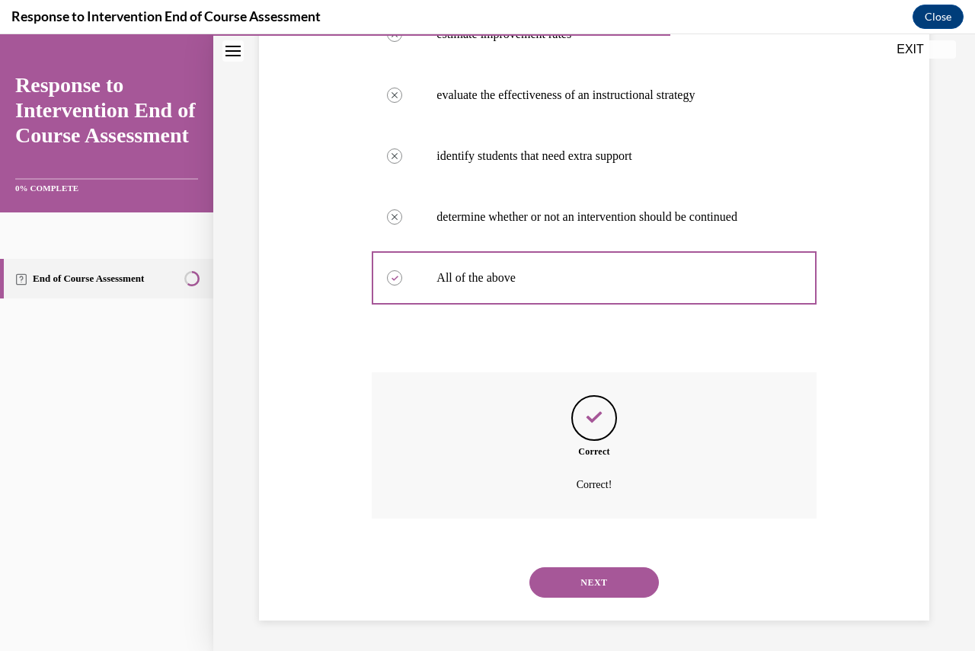
click at [607, 574] on button "NEXT" at bounding box center [593, 582] width 129 height 30
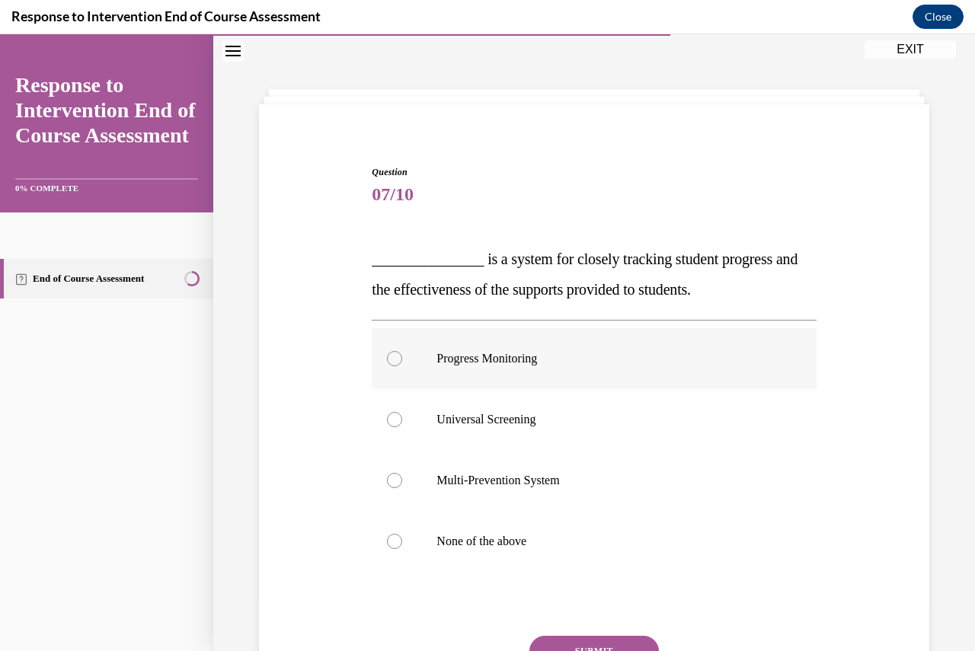
click at [399, 369] on label "Progress Monitoring" at bounding box center [594, 358] width 444 height 61
click at [399, 366] on input "Progress Monitoring" at bounding box center [394, 358] width 15 height 15
radio input "true"
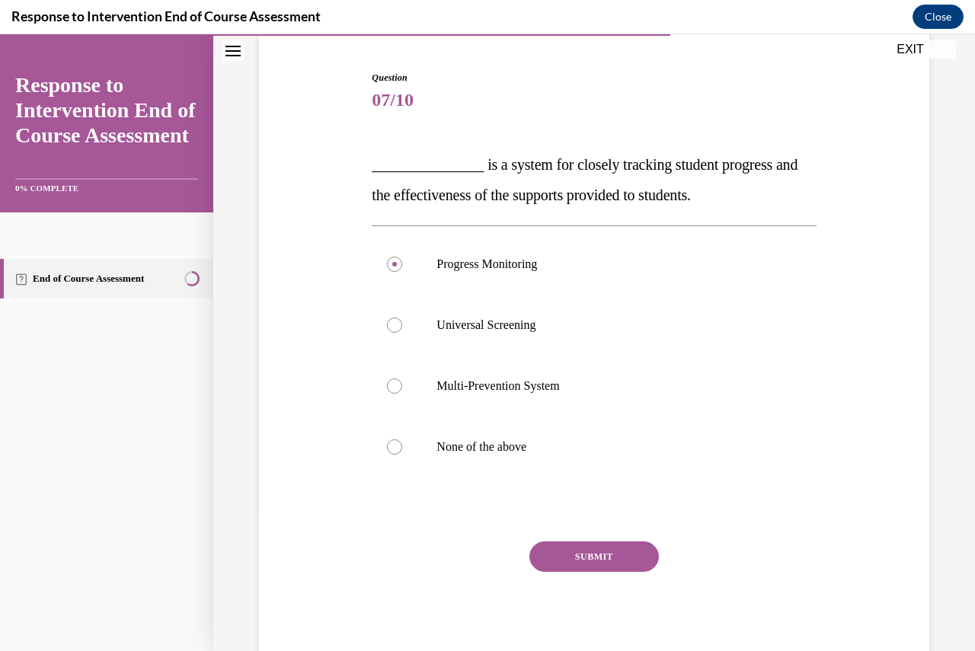
click at [590, 549] on button "SUBMIT" at bounding box center [593, 557] width 129 height 30
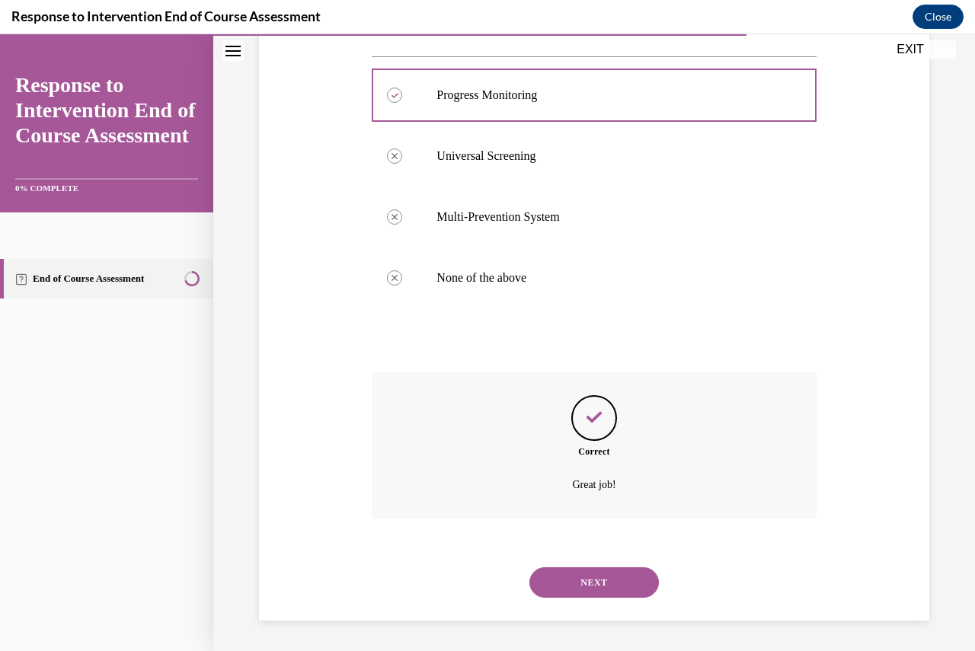
click at [583, 583] on button "NEXT" at bounding box center [593, 582] width 129 height 30
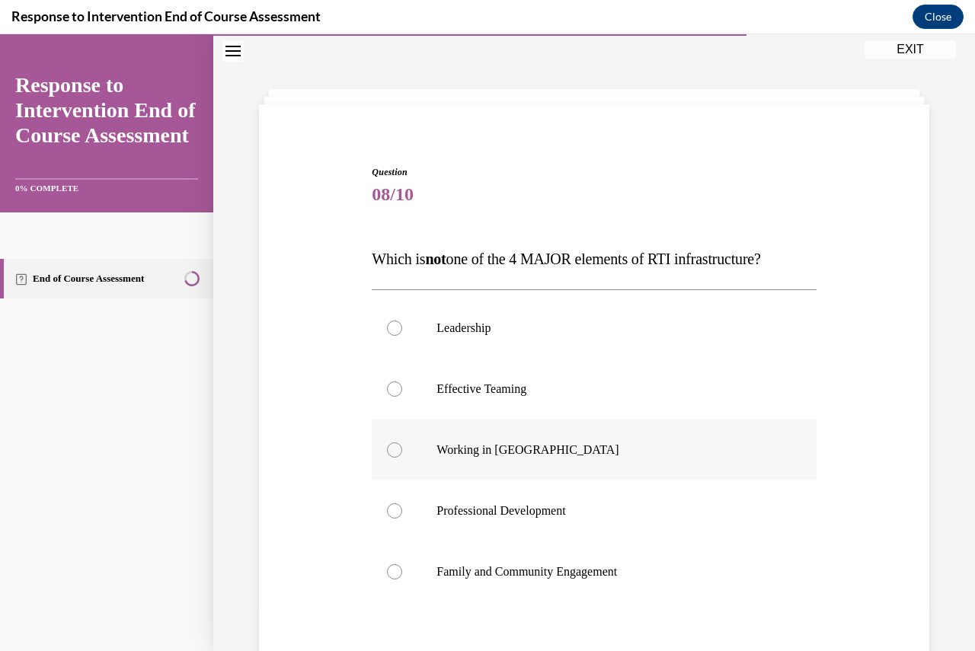
click at [396, 445] on div at bounding box center [394, 450] width 15 height 15
click at [396, 445] on input "Working in Silos" at bounding box center [394, 450] width 15 height 15
radio input "true"
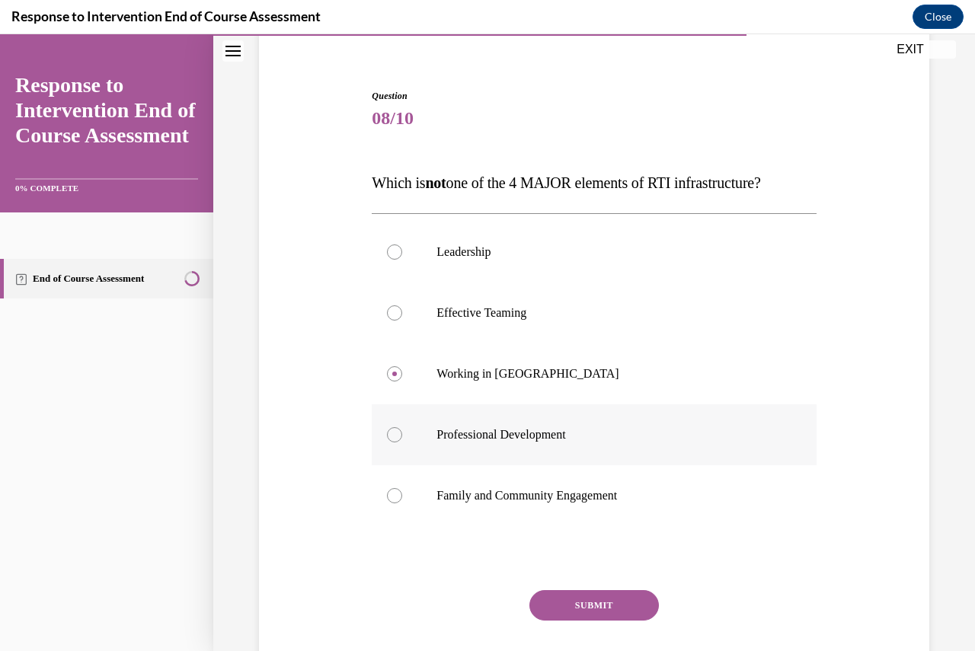
scroll to position [171, 0]
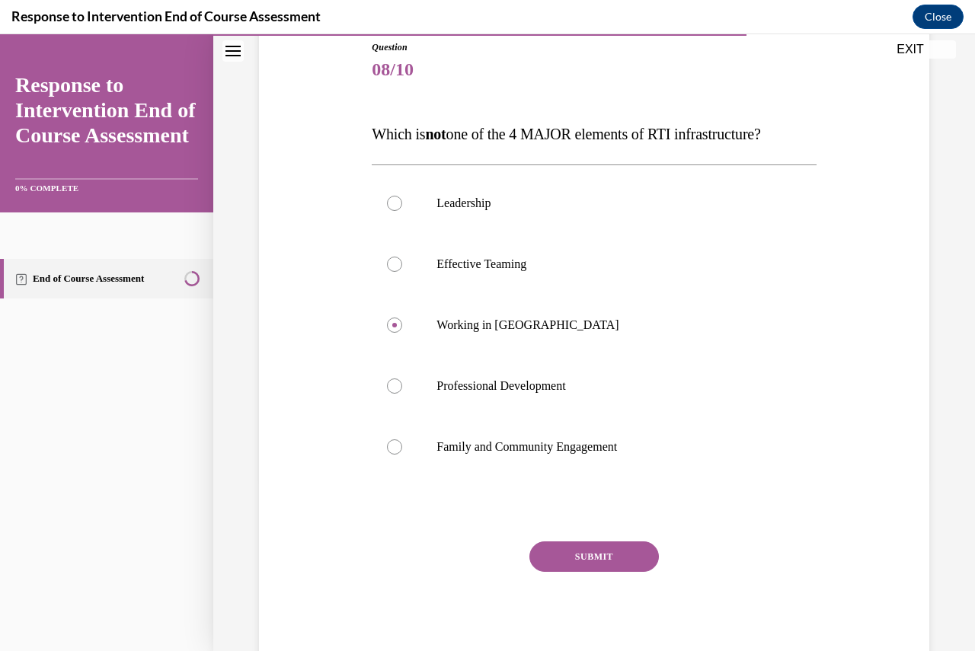
click at [612, 568] on button "SUBMIT" at bounding box center [593, 557] width 129 height 30
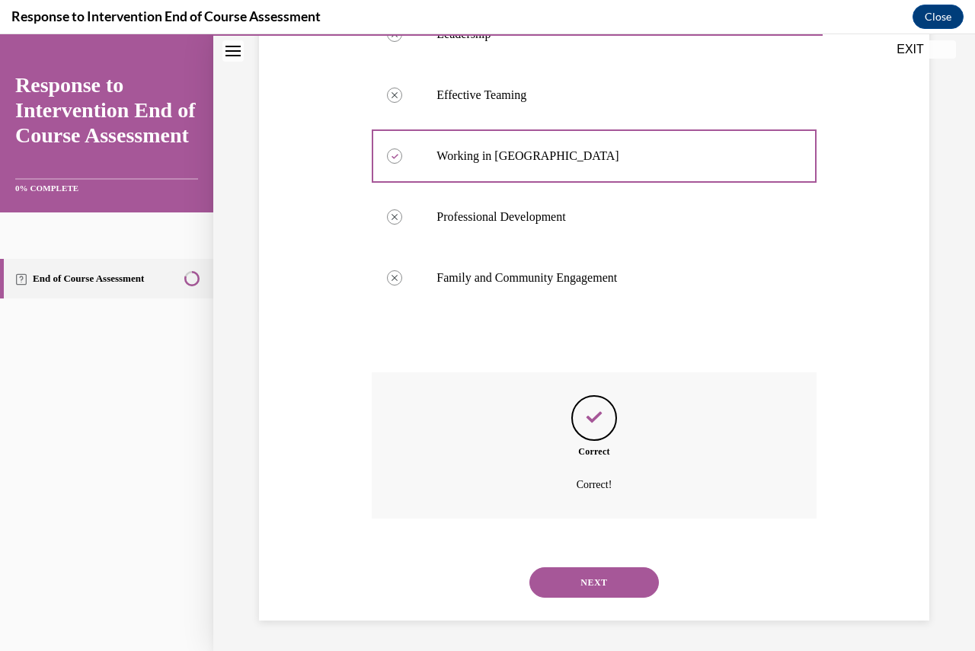
click at [608, 569] on button "NEXT" at bounding box center [593, 582] width 129 height 30
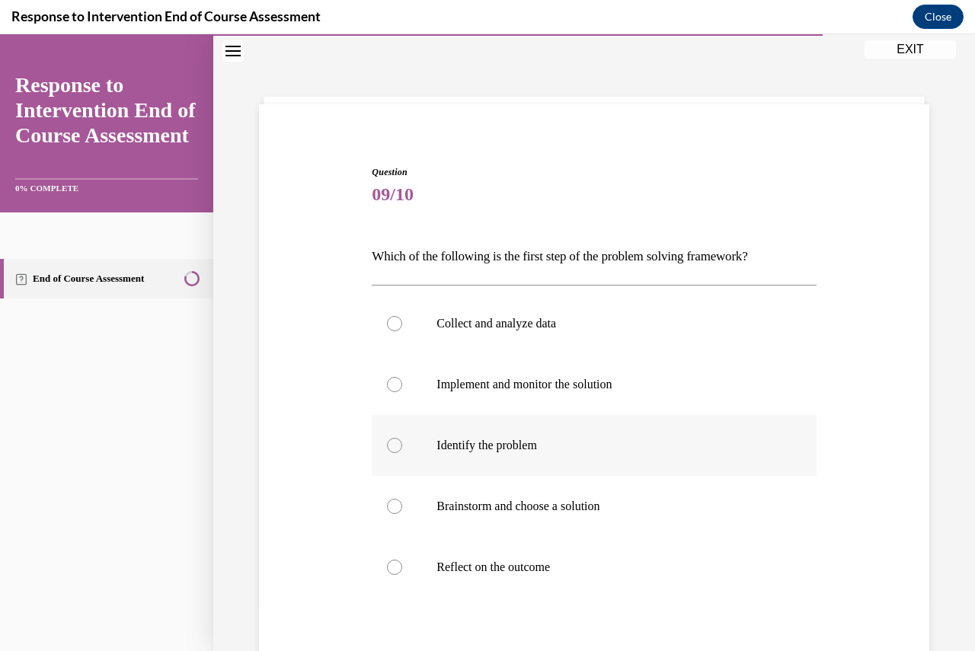
click at [481, 450] on p "Identify the problem" at bounding box center [606, 445] width 341 height 15
click at [402, 450] on input "Identify the problem" at bounding box center [394, 445] width 15 height 15
radio input "true"
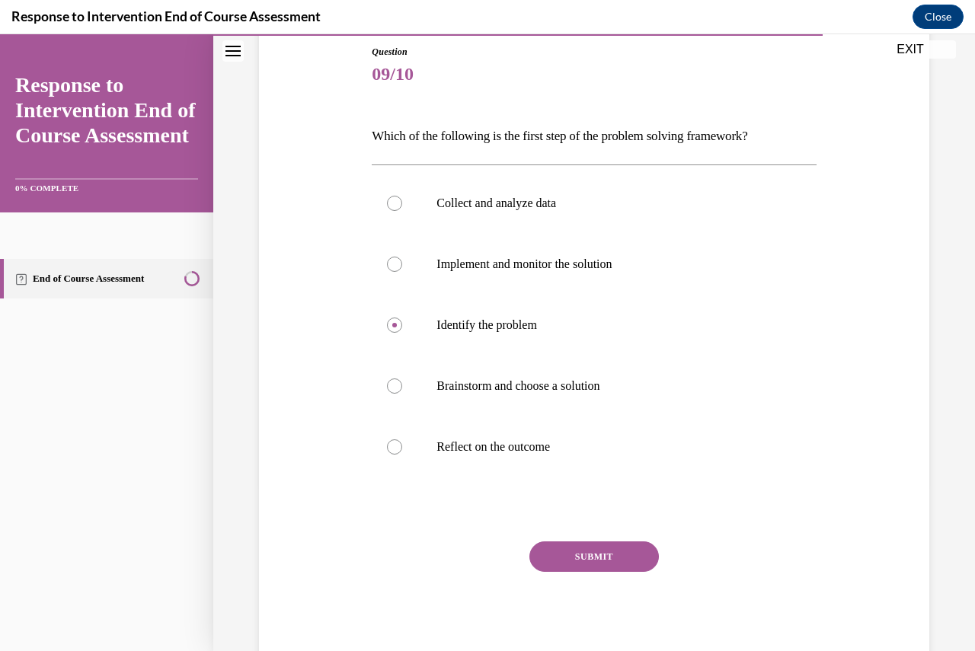
click at [612, 574] on div "SUBMIT NEXT" at bounding box center [594, 604] width 444 height 125
click at [590, 552] on button "SUBMIT" at bounding box center [593, 557] width 129 height 30
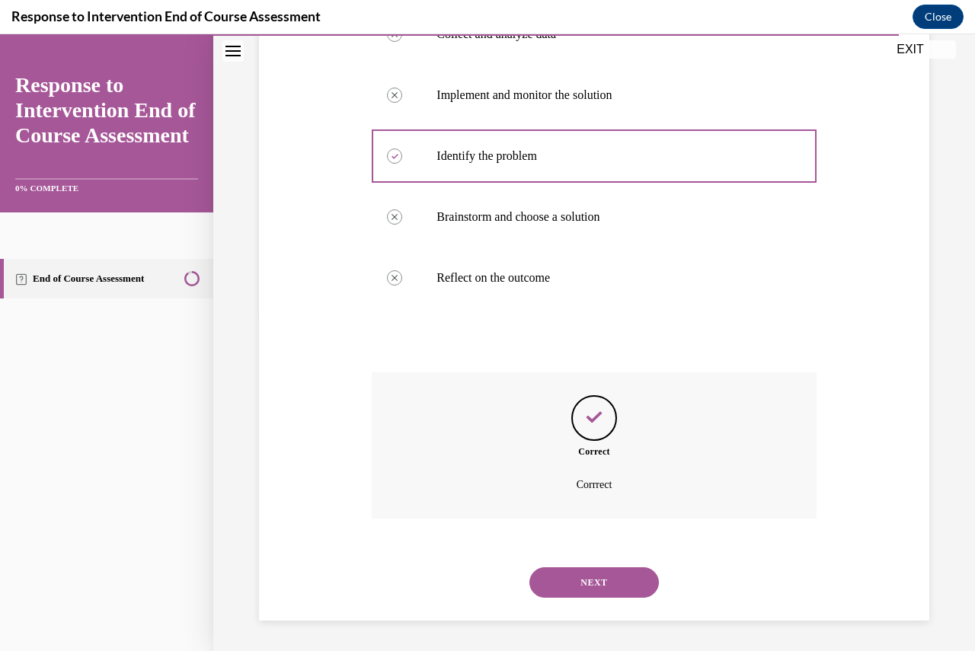
click at [615, 579] on button "NEXT" at bounding box center [593, 582] width 129 height 30
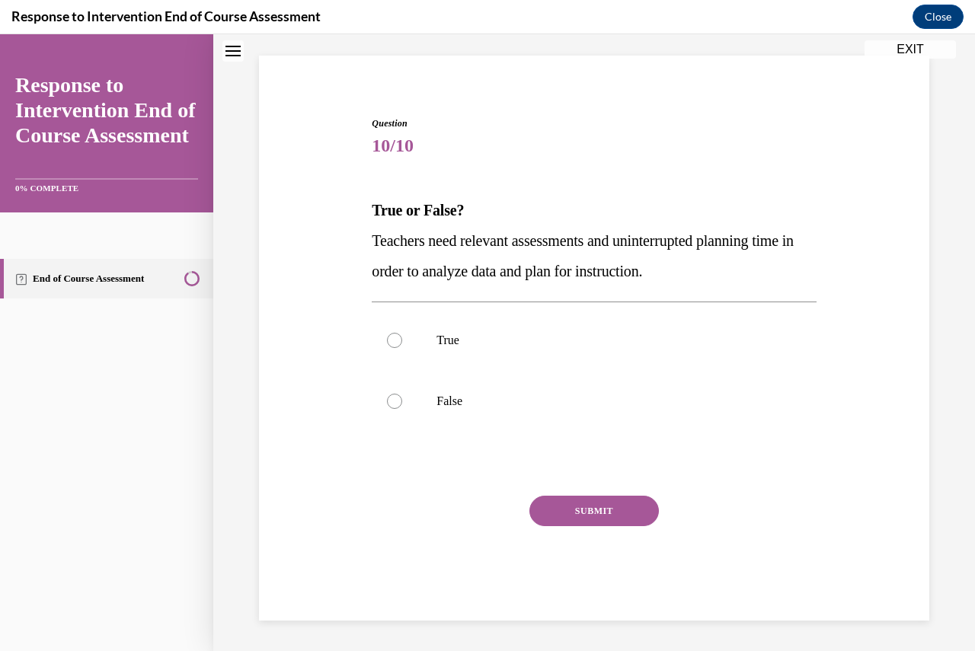
scroll to position [46, 0]
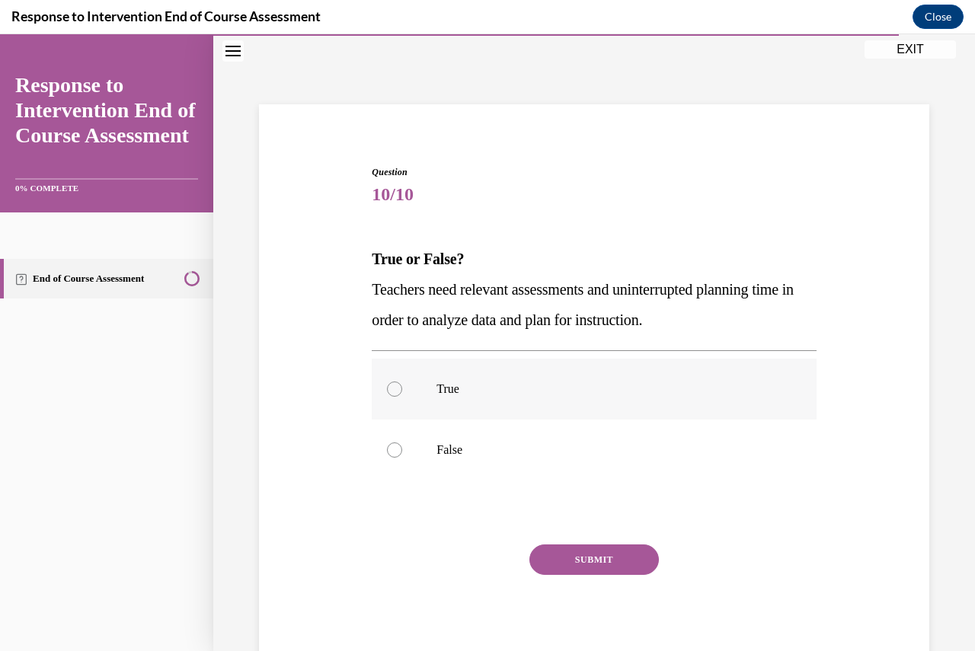
click at [404, 388] on label "True" at bounding box center [594, 389] width 444 height 61
click at [402, 388] on input "True" at bounding box center [394, 389] width 15 height 15
radio input "true"
click at [590, 549] on button "SUBMIT" at bounding box center [593, 560] width 129 height 30
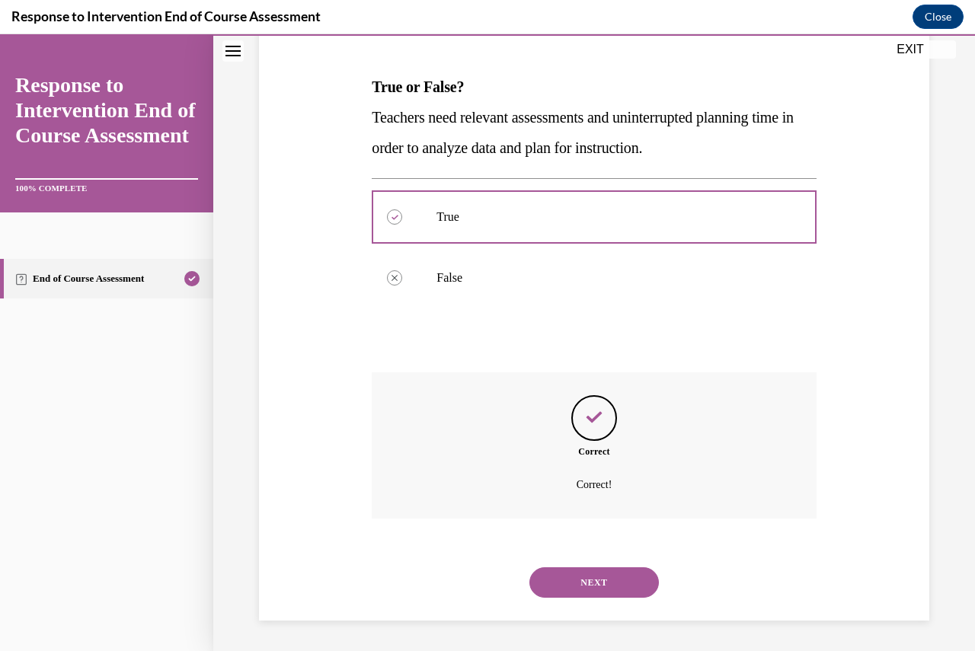
click at [606, 578] on button "NEXT" at bounding box center [593, 582] width 129 height 30
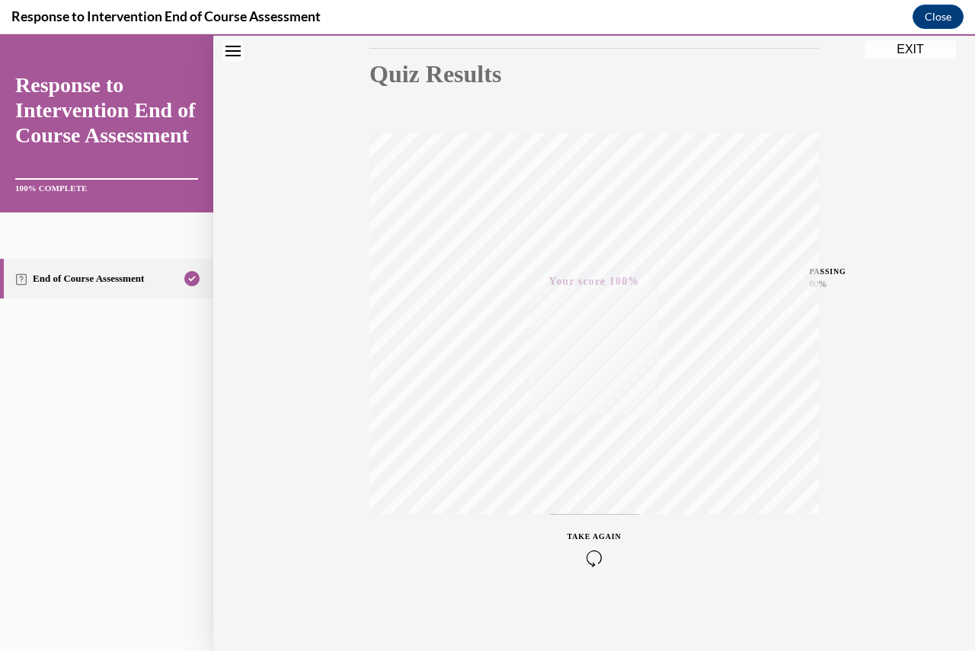
click at [912, 46] on button "EXIT" at bounding box center [909, 49] width 91 height 18
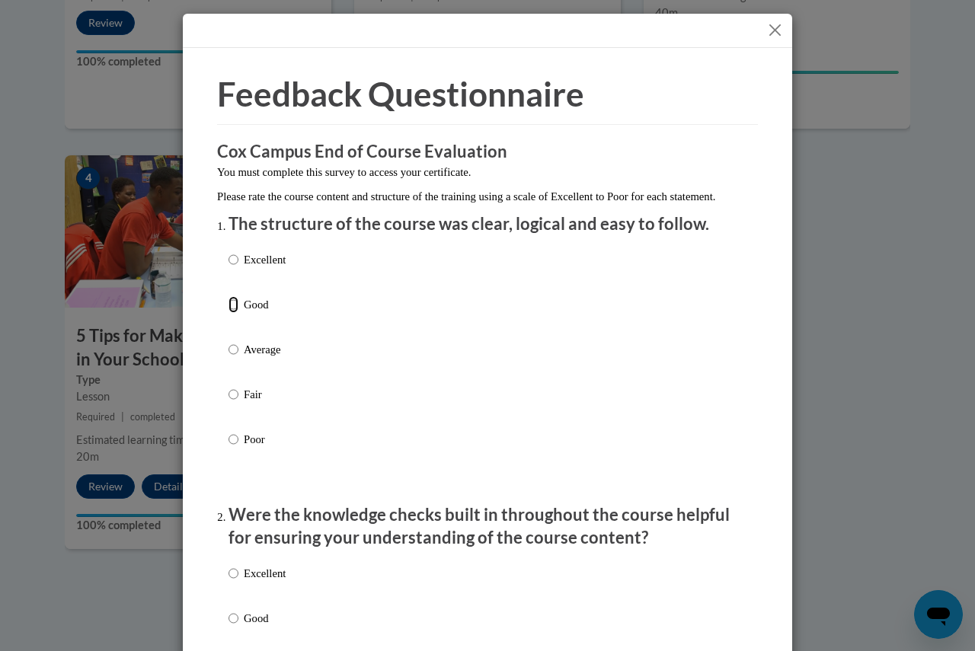
click at [228, 313] on input "Good" at bounding box center [233, 304] width 10 height 17
radio input "true"
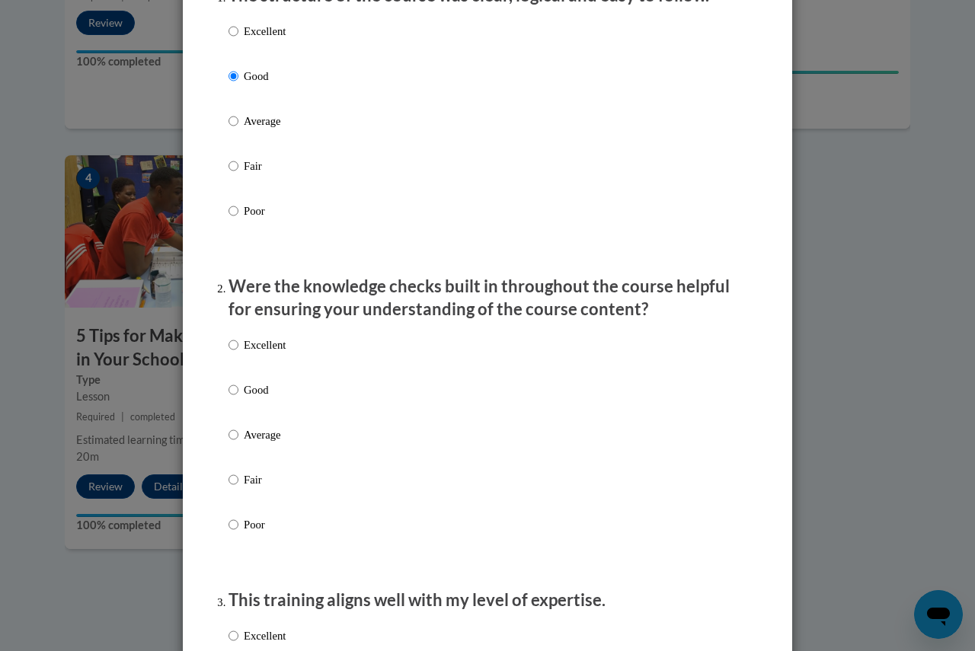
click at [234, 407] on label "Good" at bounding box center [256, 402] width 57 height 41
click at [234, 398] on input "Good" at bounding box center [233, 390] width 10 height 17
radio input "true"
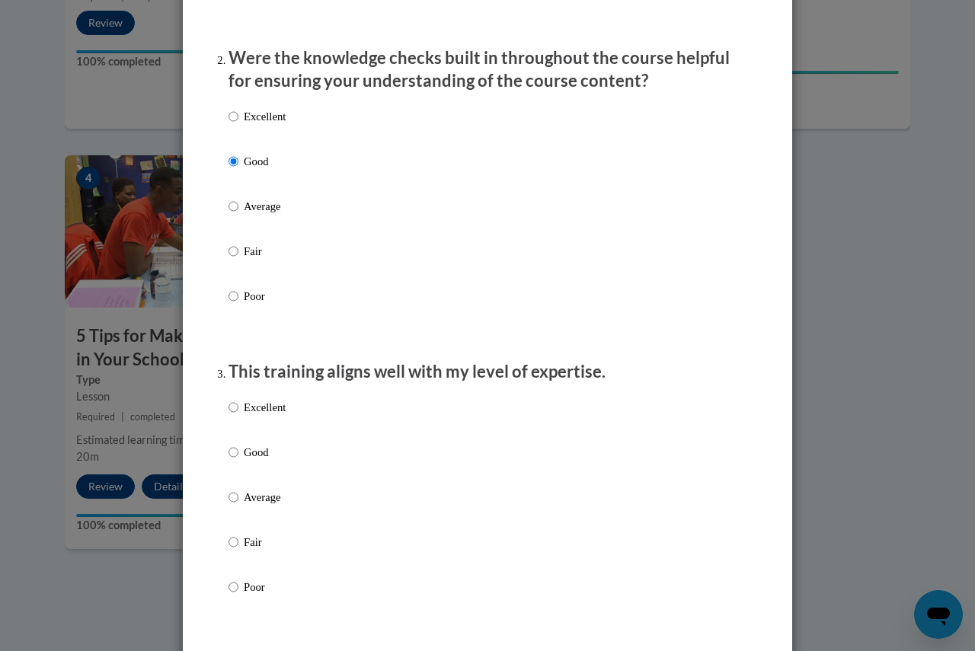
click at [235, 471] on label "Good" at bounding box center [256, 464] width 57 height 41
click at [235, 461] on input "Good" at bounding box center [233, 452] width 10 height 17
radio input "true"
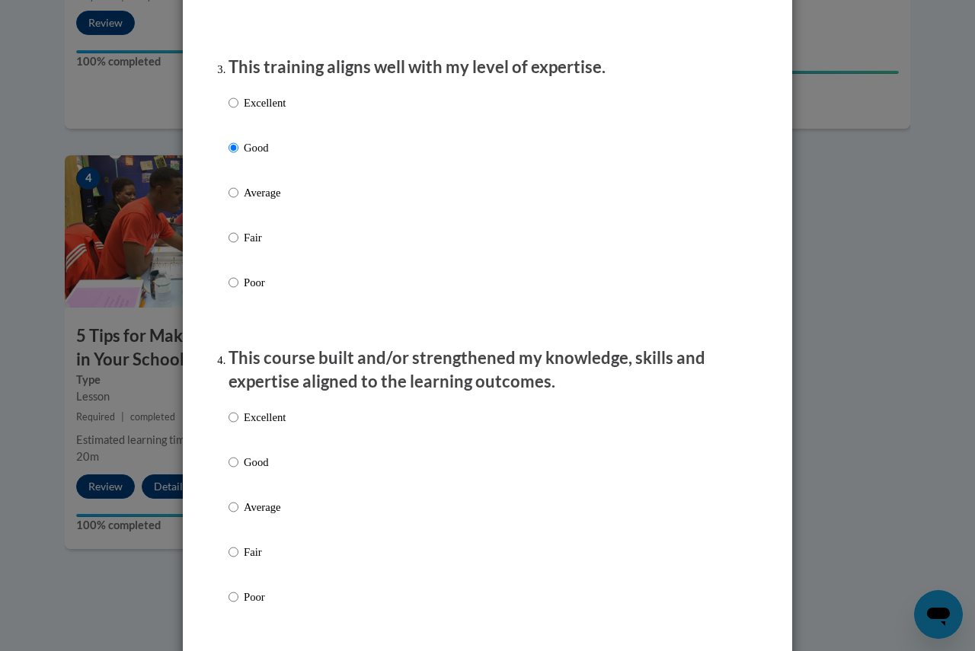
click at [279, 448] on label "Excellent" at bounding box center [256, 429] width 57 height 41
click at [238, 426] on input "Excellent" at bounding box center [233, 417] width 10 height 17
radio input "true"
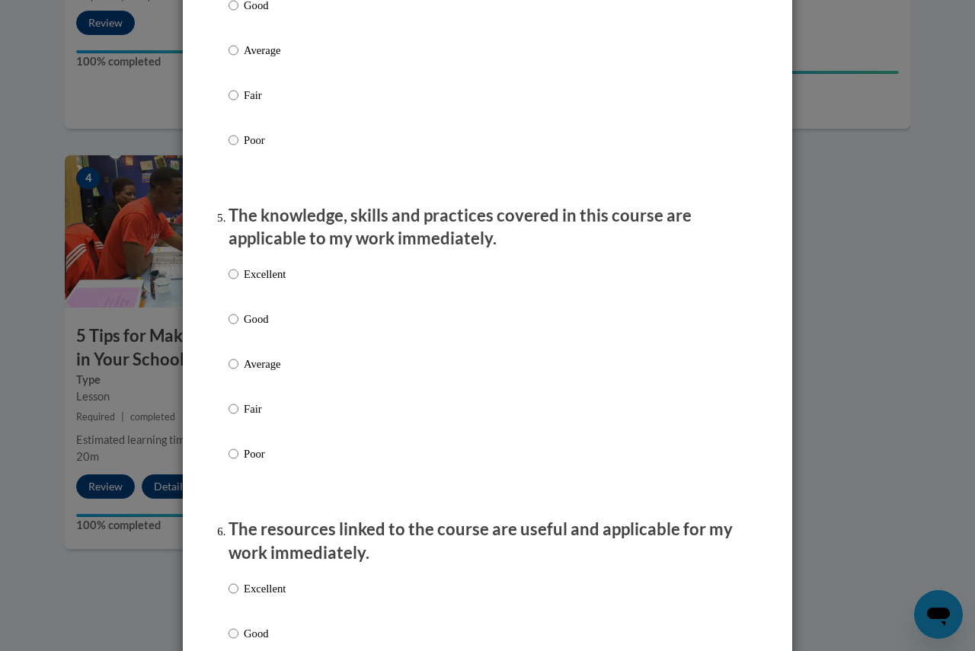
click at [270, 283] on p "Excellent" at bounding box center [265, 274] width 42 height 17
click at [238, 283] on input "Excellent" at bounding box center [233, 274] width 10 height 17
radio input "true"
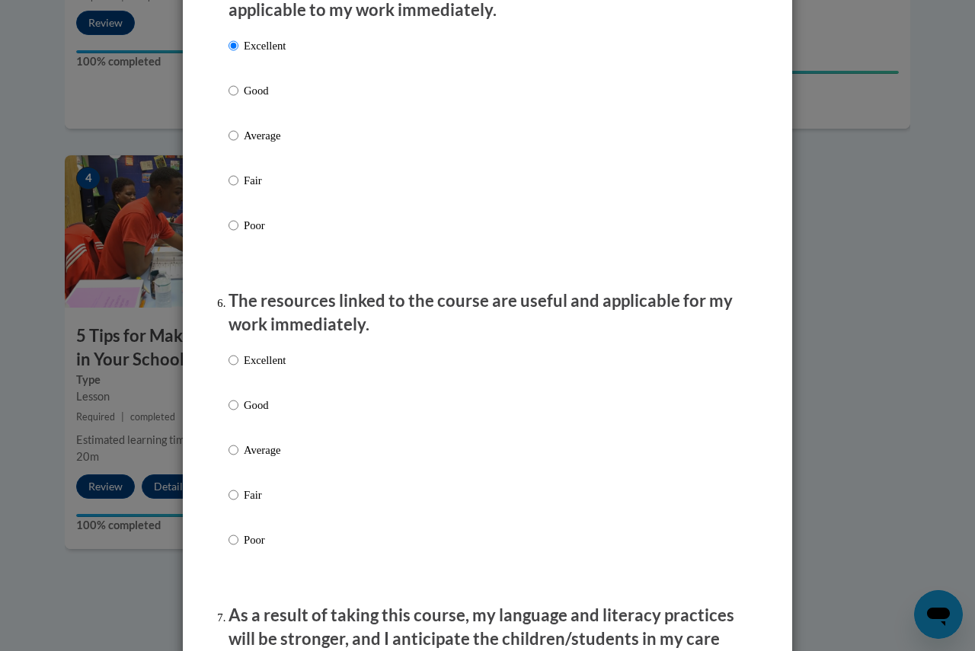
click at [278, 393] on label "Excellent" at bounding box center [256, 372] width 57 height 41
click at [238, 369] on input "Excellent" at bounding box center [233, 360] width 10 height 17
radio input "true"
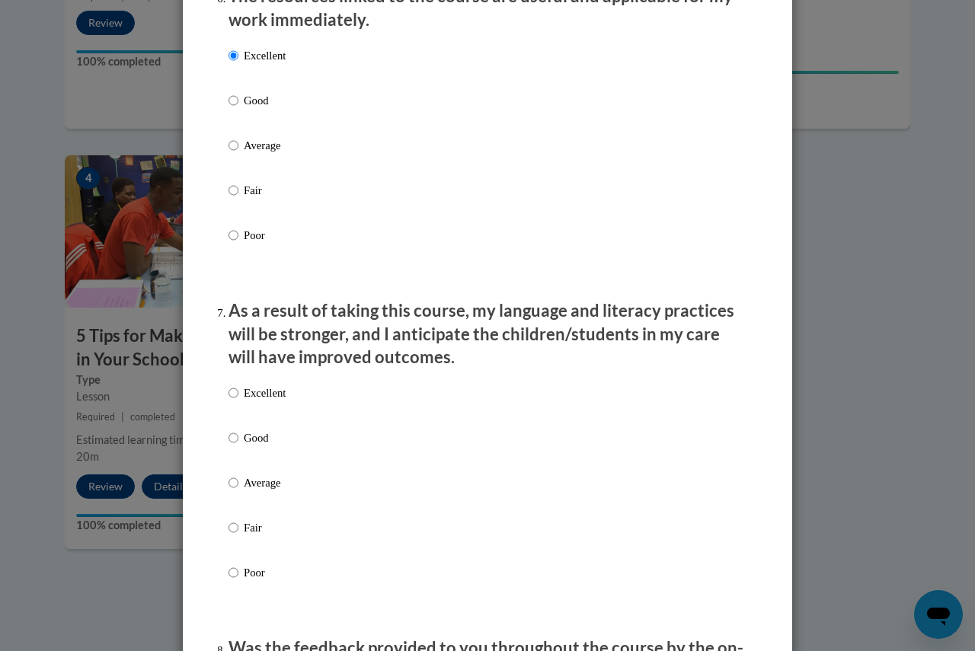
click at [240, 440] on div "Excellent Good Average Fair Poor" at bounding box center [256, 495] width 57 height 236
click at [244, 443] on p "Good" at bounding box center [265, 438] width 42 height 17
click at [238, 443] on input "Good" at bounding box center [233, 438] width 10 height 17
radio input "true"
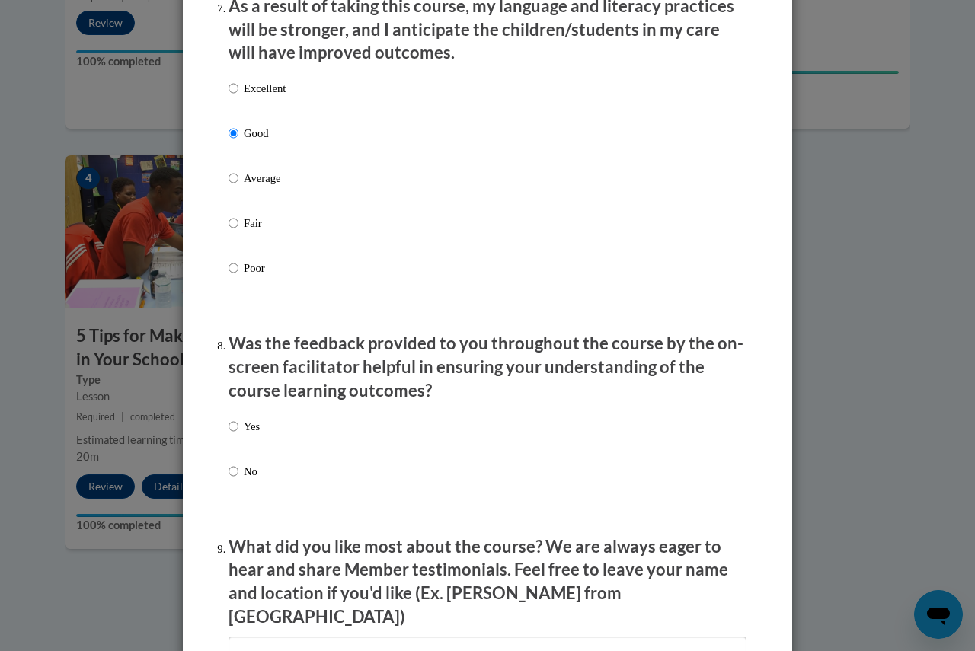
click at [244, 435] on p "Yes" at bounding box center [252, 426] width 16 height 17
click at [238, 435] on input "Yes" at bounding box center [233, 426] width 10 height 17
radio input "true"
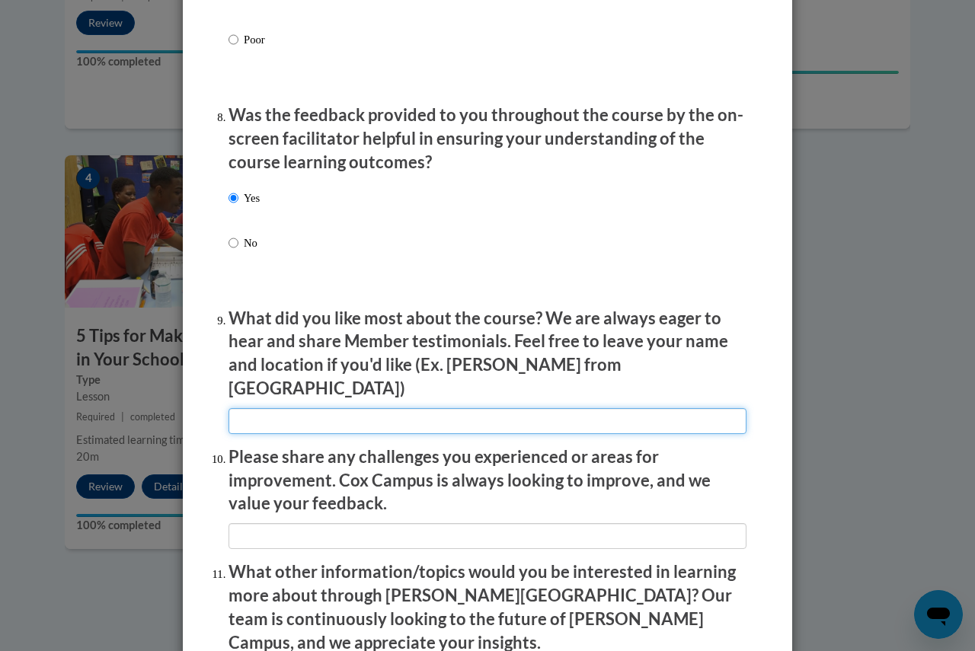
click at [395, 414] on input "textbox" at bounding box center [487, 421] width 518 height 26
type input "It cleared up how everything worked together in the RTI process."
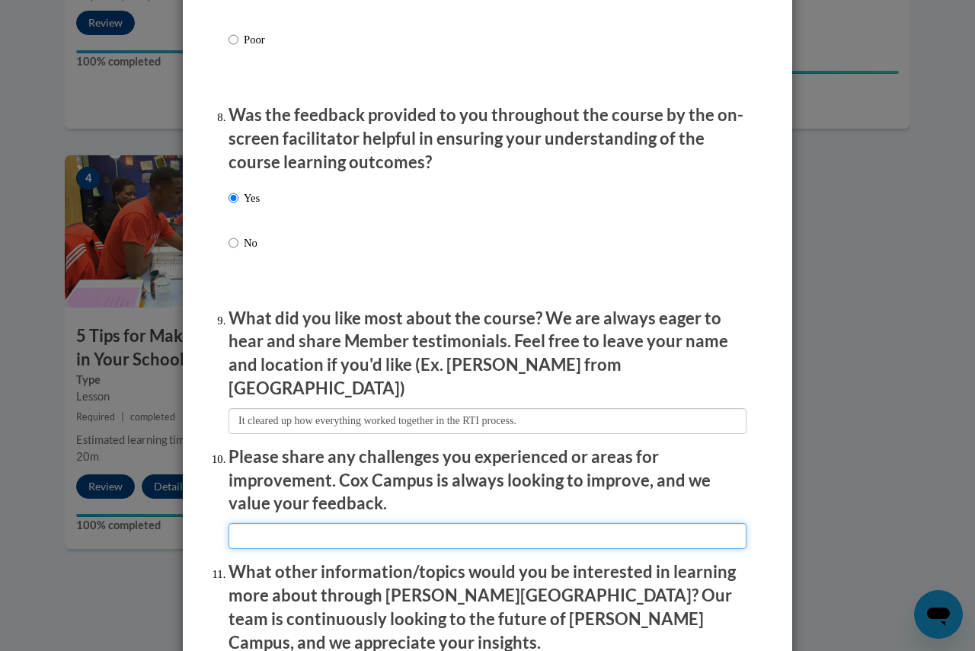
click at [307, 524] on input "textbox" at bounding box center [487, 536] width 518 height 26
type input "Sometimes it"
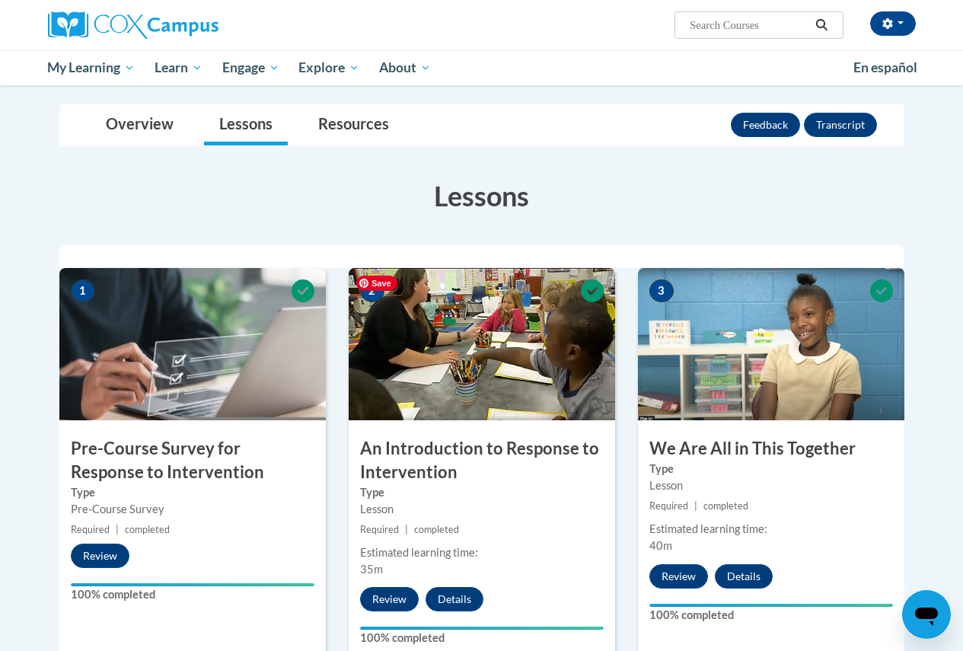
scroll to position [0, 0]
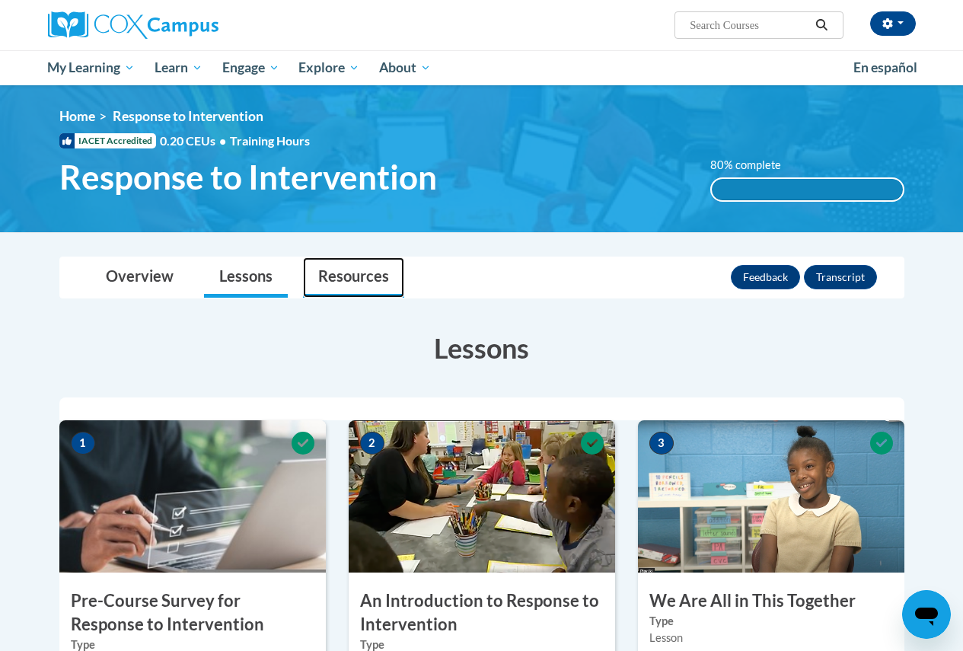
click at [343, 271] on link "Resources" at bounding box center [353, 277] width 101 height 40
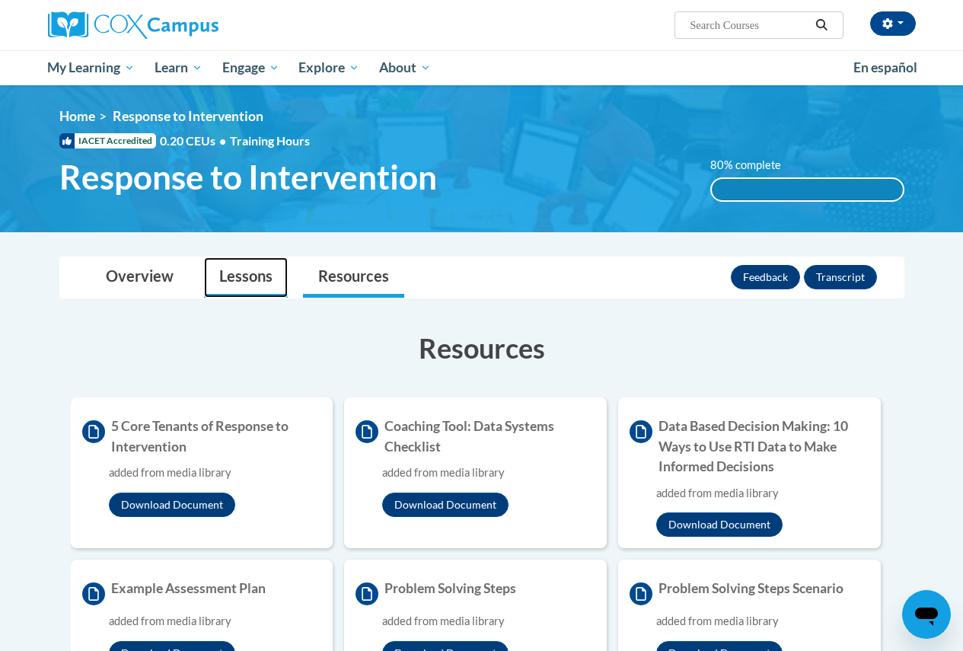
click at [252, 278] on link "Lessons" at bounding box center [246, 277] width 84 height 40
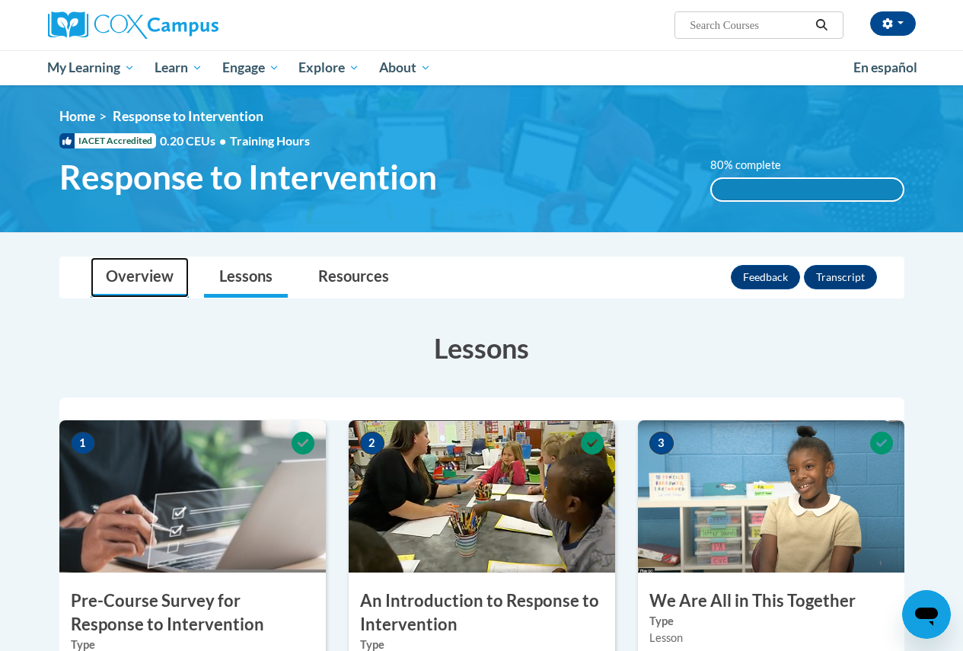
click at [133, 273] on link "Overview" at bounding box center [140, 277] width 98 height 40
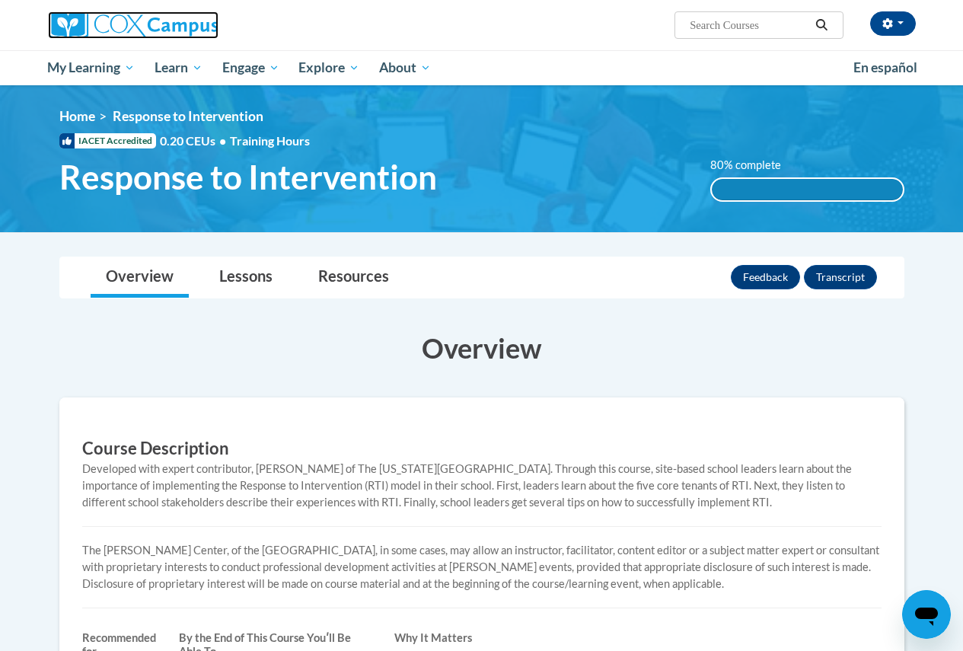
click at [142, 27] on img at bounding box center [133, 24] width 171 height 27
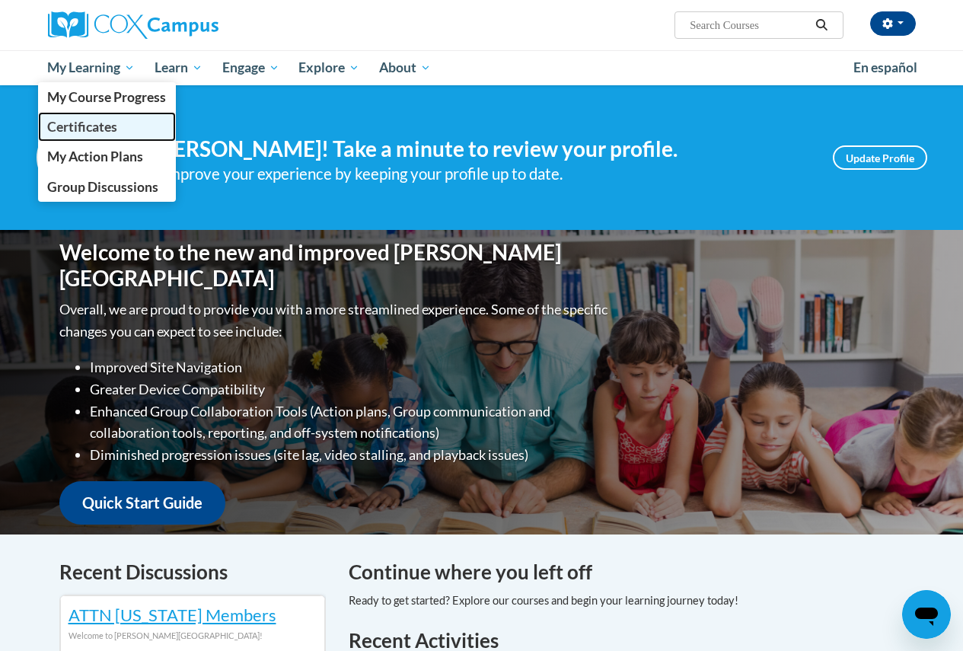
click at [80, 123] on span "Certificates" at bounding box center [82, 127] width 70 height 16
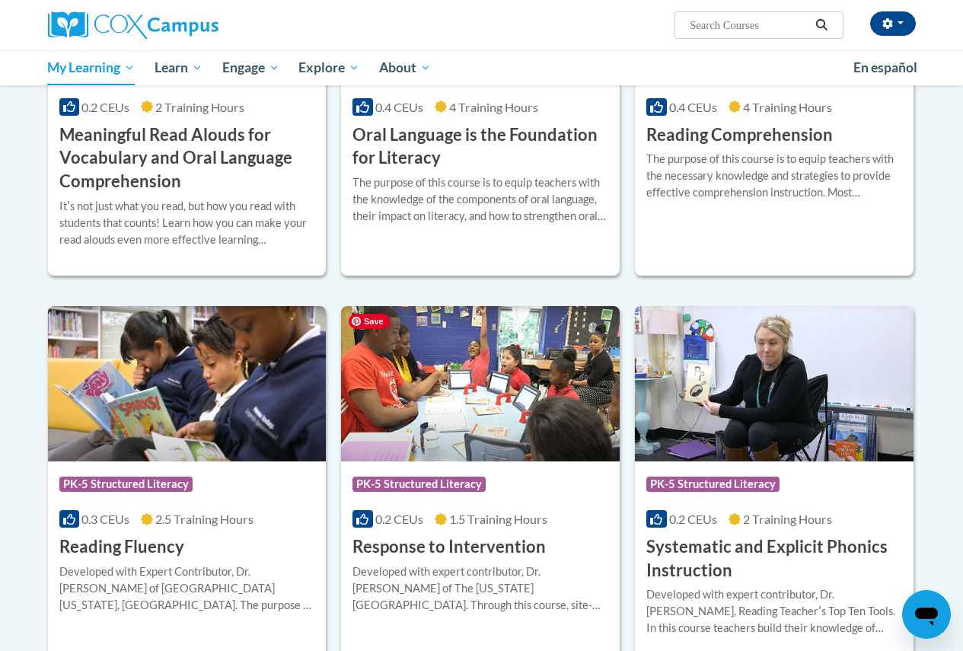
scroll to position [1066, 0]
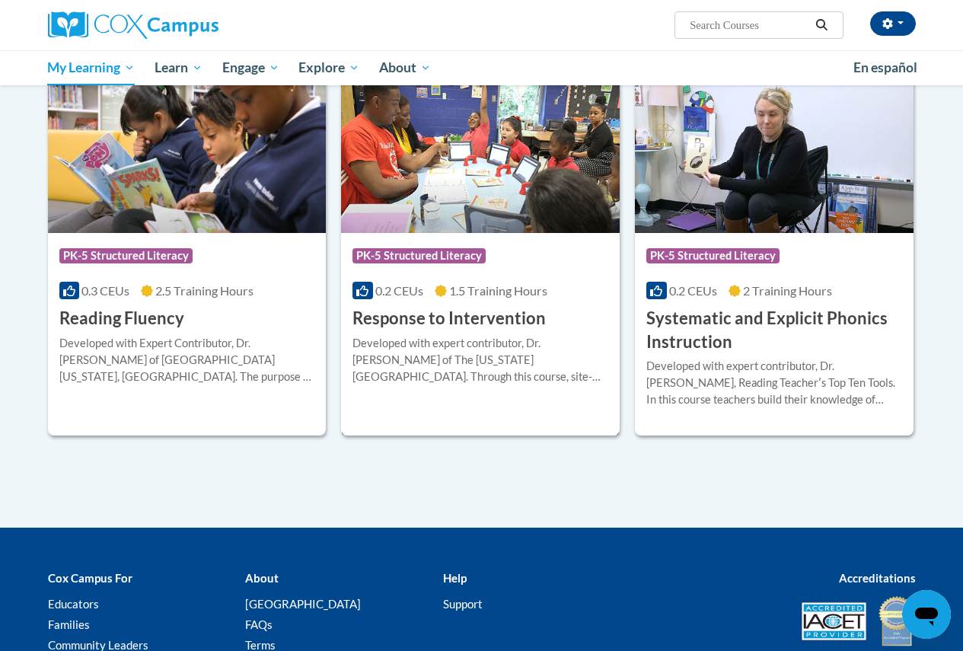
click at [405, 317] on h3 "Response to Intervention" at bounding box center [449, 319] width 193 height 24
